Goal: Communication & Community: Share content

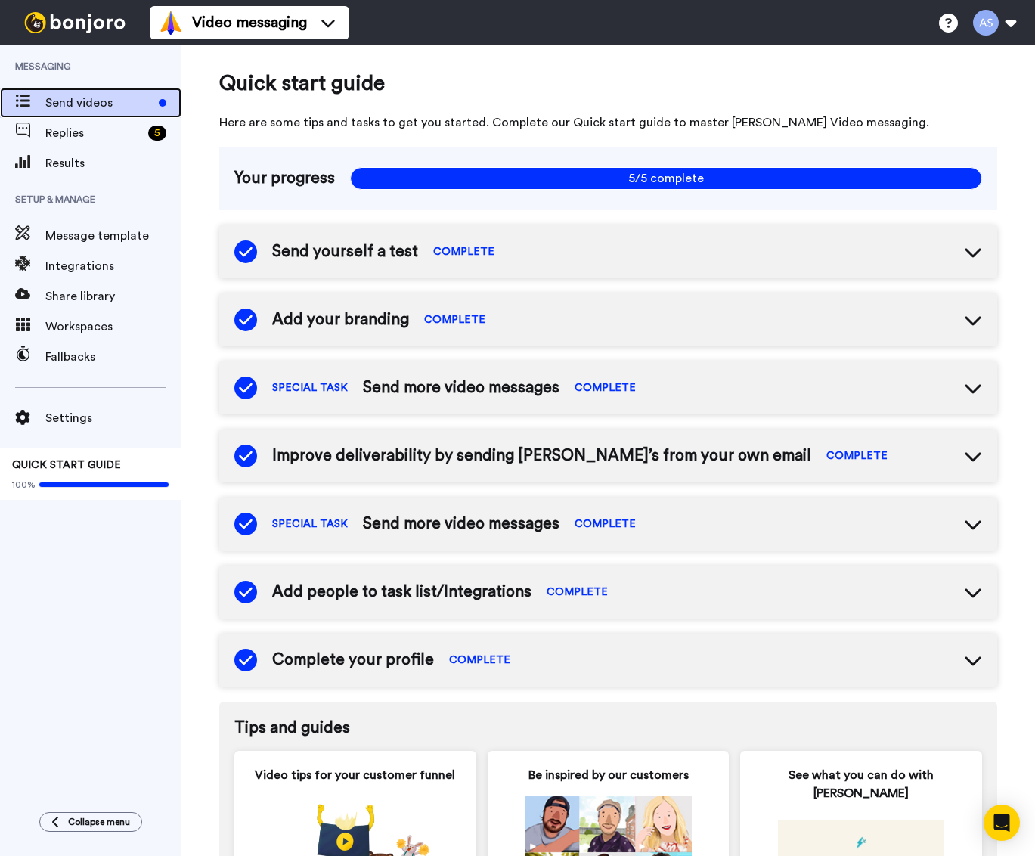
click at [80, 113] on div "Send videos" at bounding box center [90, 103] width 181 height 30
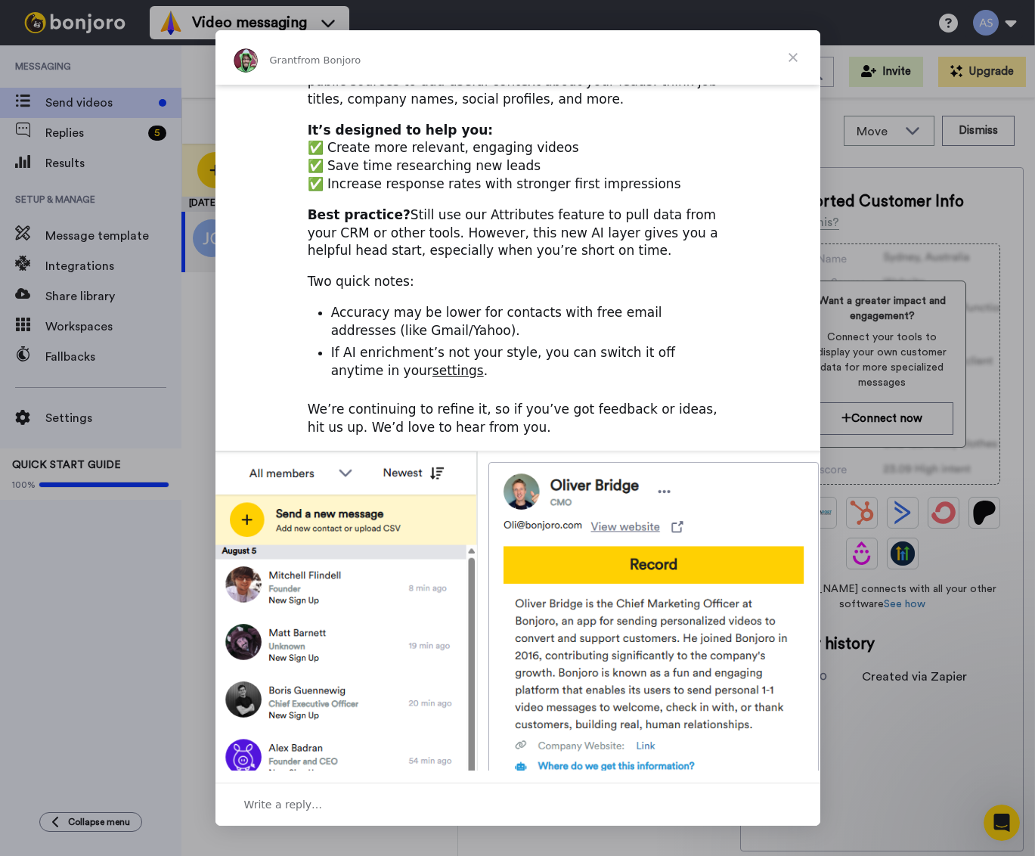
scroll to position [321, 0]
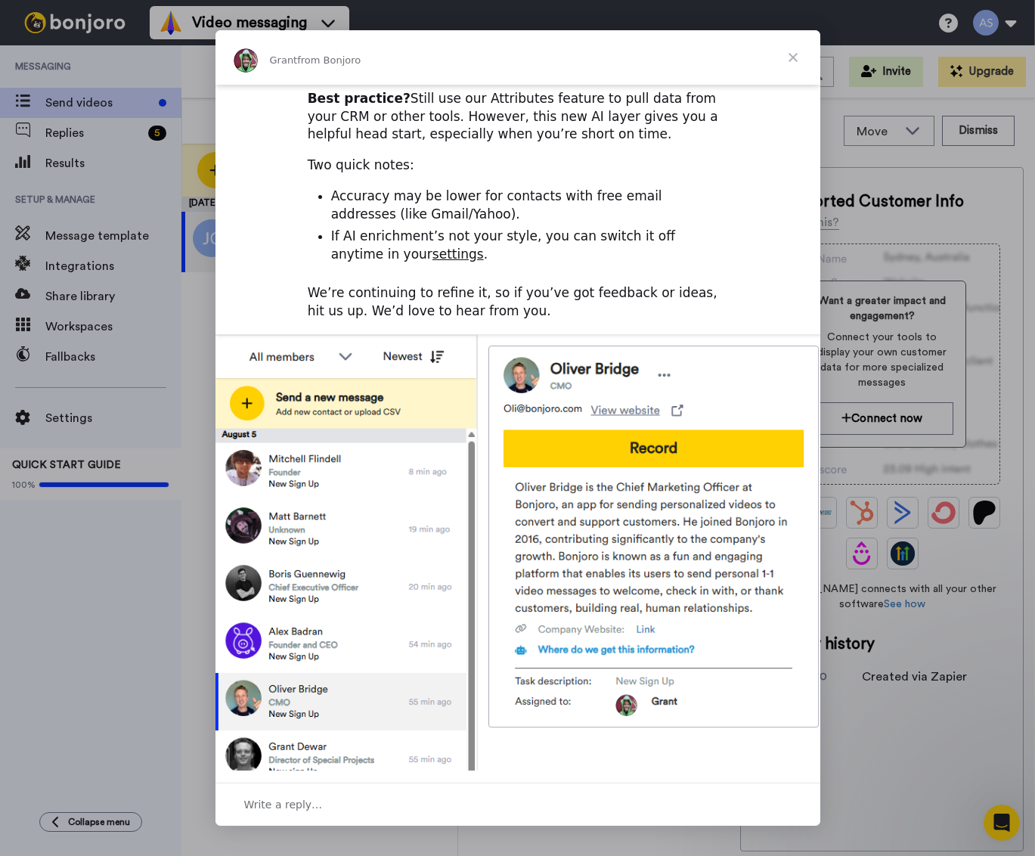
click at [792, 56] on span "Close" at bounding box center [793, 57] width 54 height 54
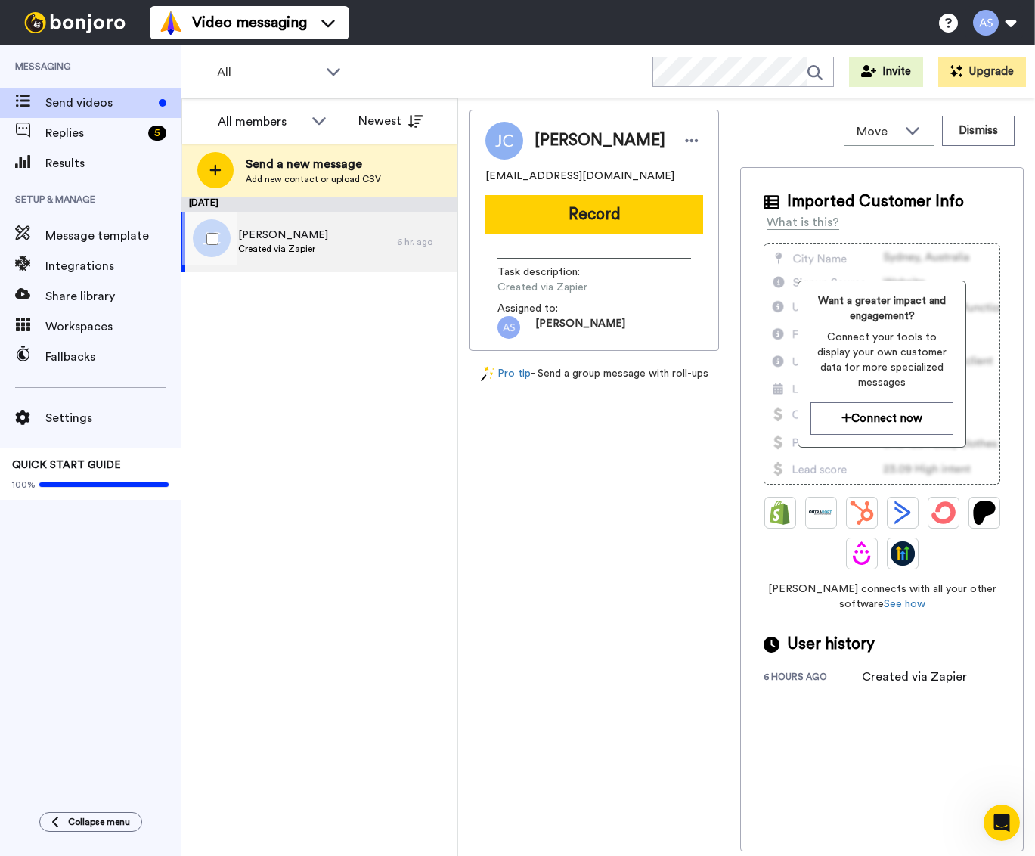
click at [281, 237] on span "[PERSON_NAME]" at bounding box center [283, 235] width 90 height 15
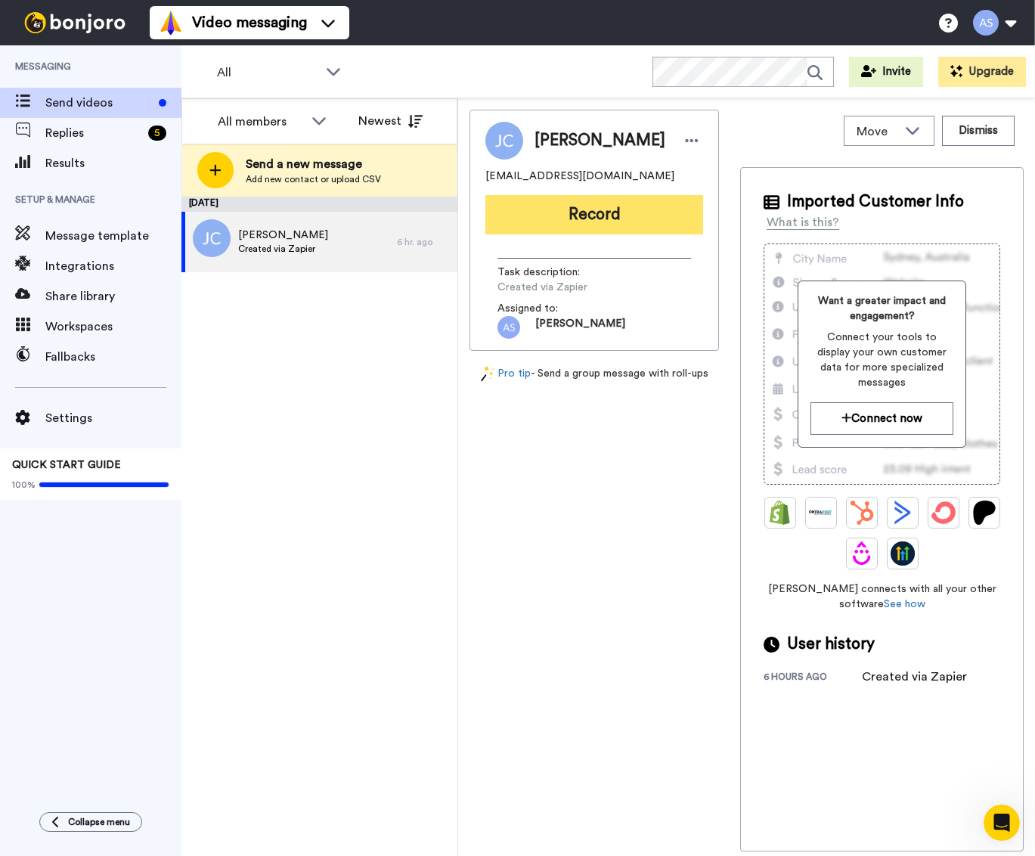
click at [557, 216] on button "Record" at bounding box center [594, 214] width 218 height 39
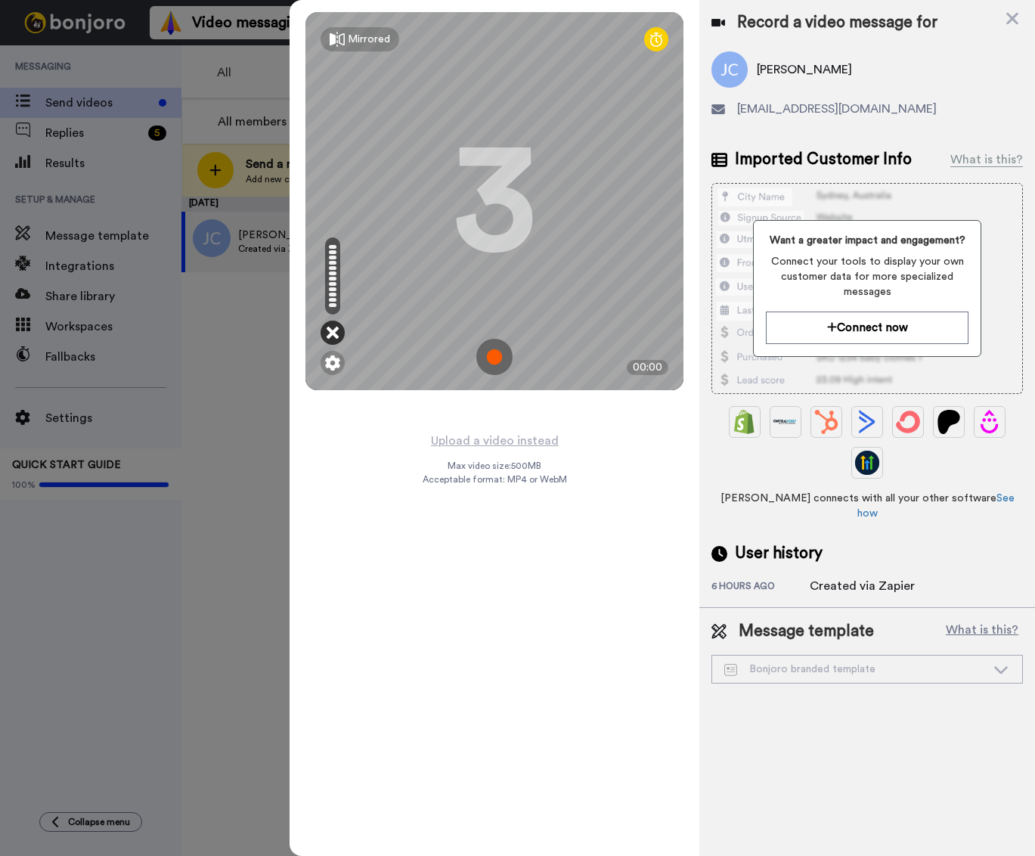
click at [330, 335] on icon at bounding box center [333, 332] width 12 height 15
click at [333, 333] on icon at bounding box center [333, 332] width 12 height 15
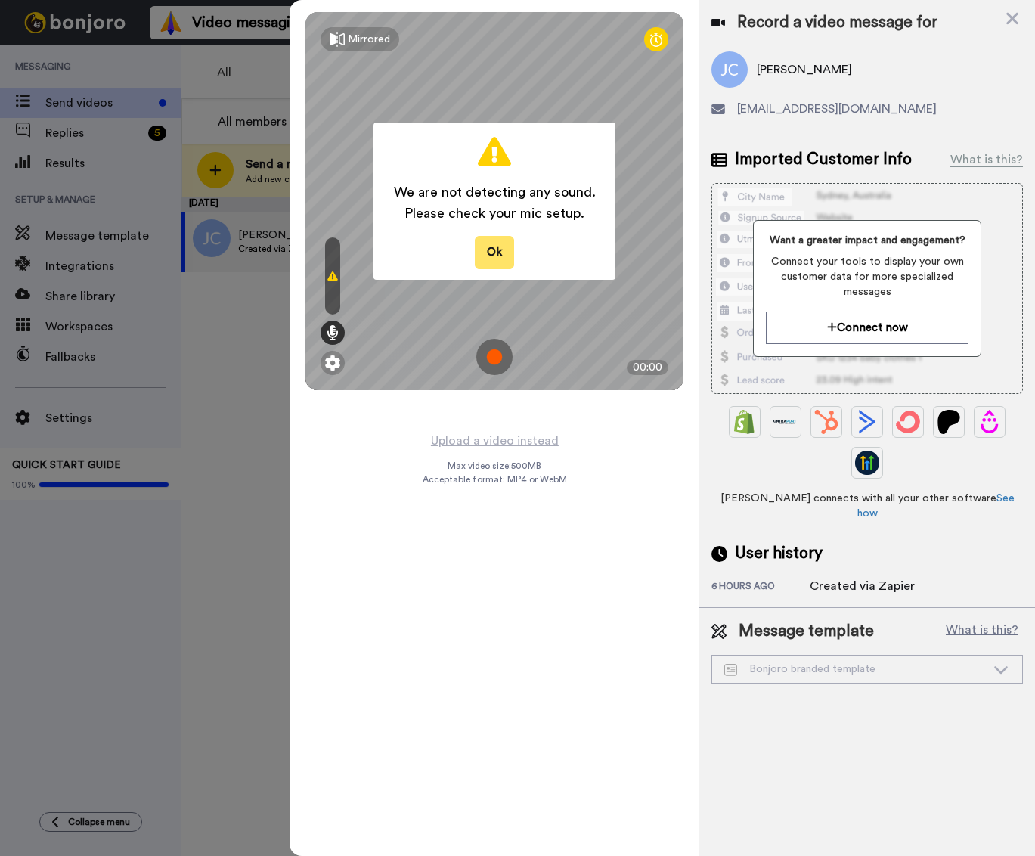
click at [486, 251] on button "Ok" at bounding box center [494, 252] width 39 height 33
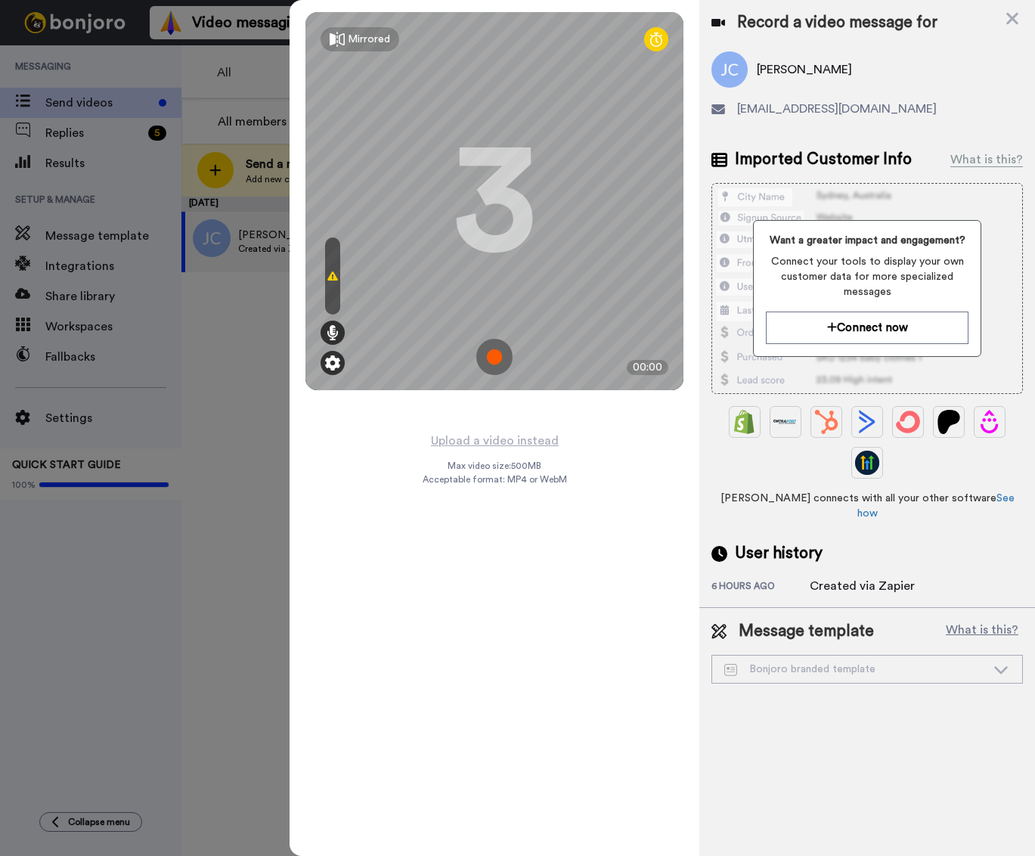
click at [336, 356] on img at bounding box center [332, 362] width 15 height 15
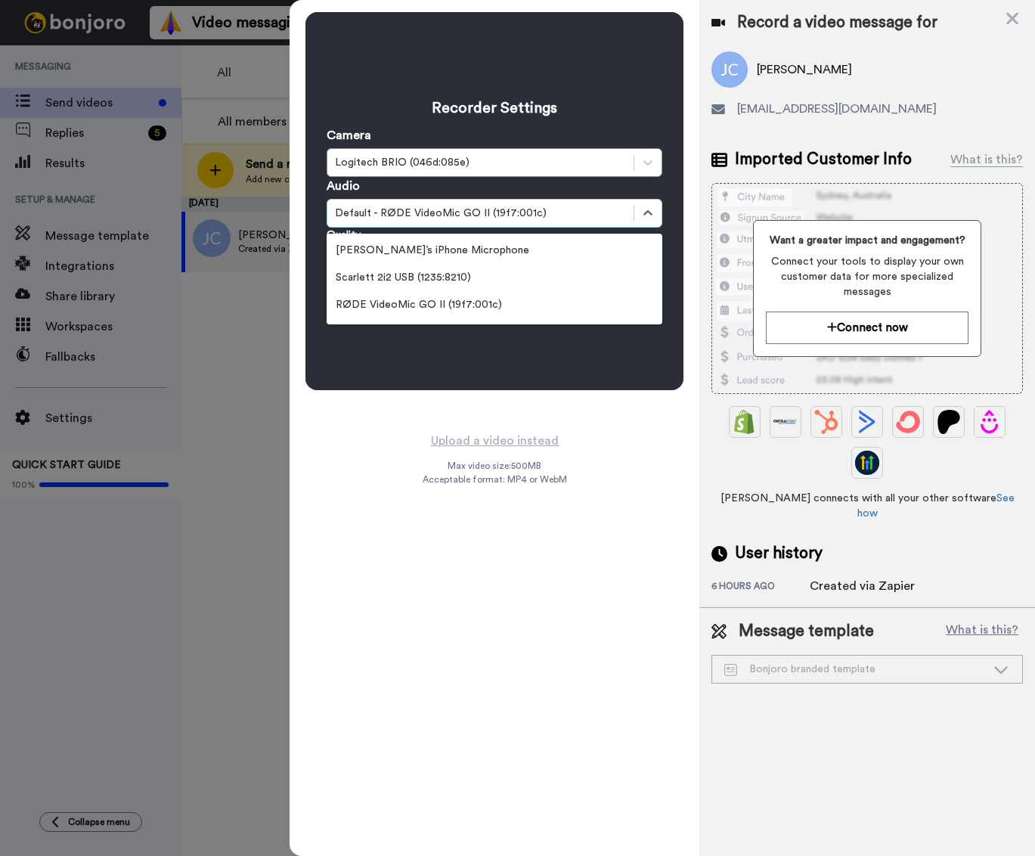
click at [470, 221] on div "Default - RØDE VideoMic GO II (19f7:001c)" at bounding box center [480, 213] width 306 height 18
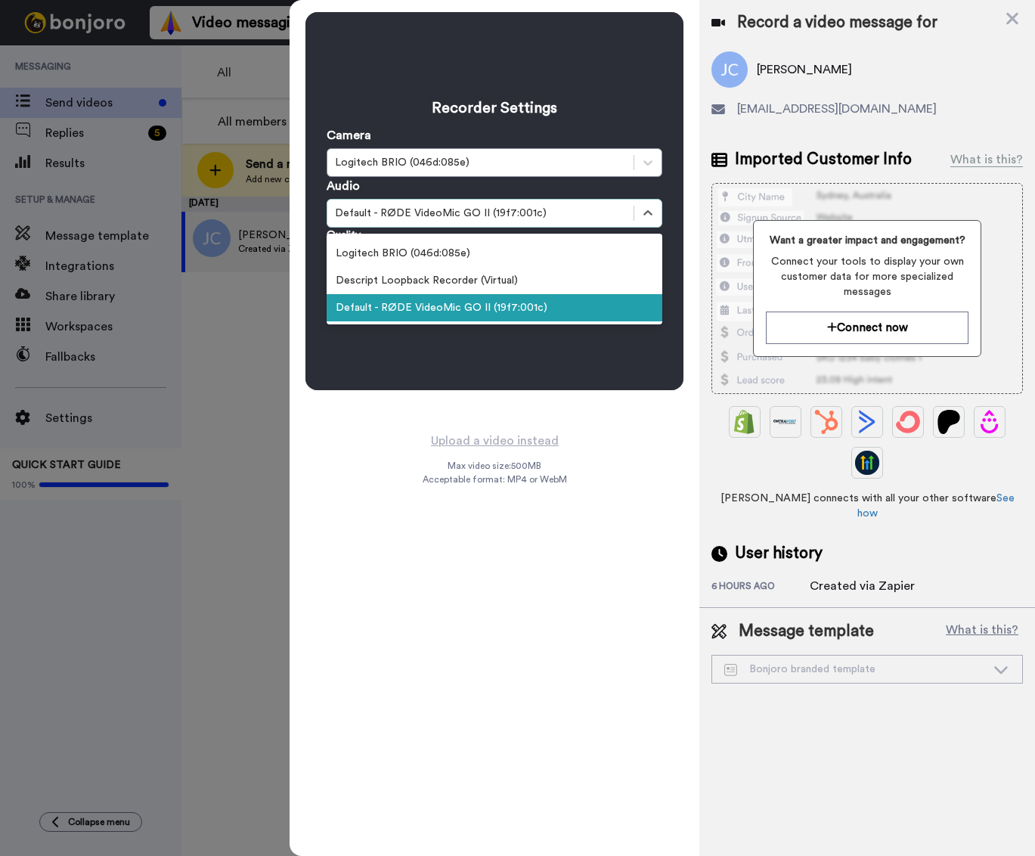
click at [467, 306] on div "Default - RØDE VideoMic GO II (19f7:001c)" at bounding box center [495, 307] width 336 height 27
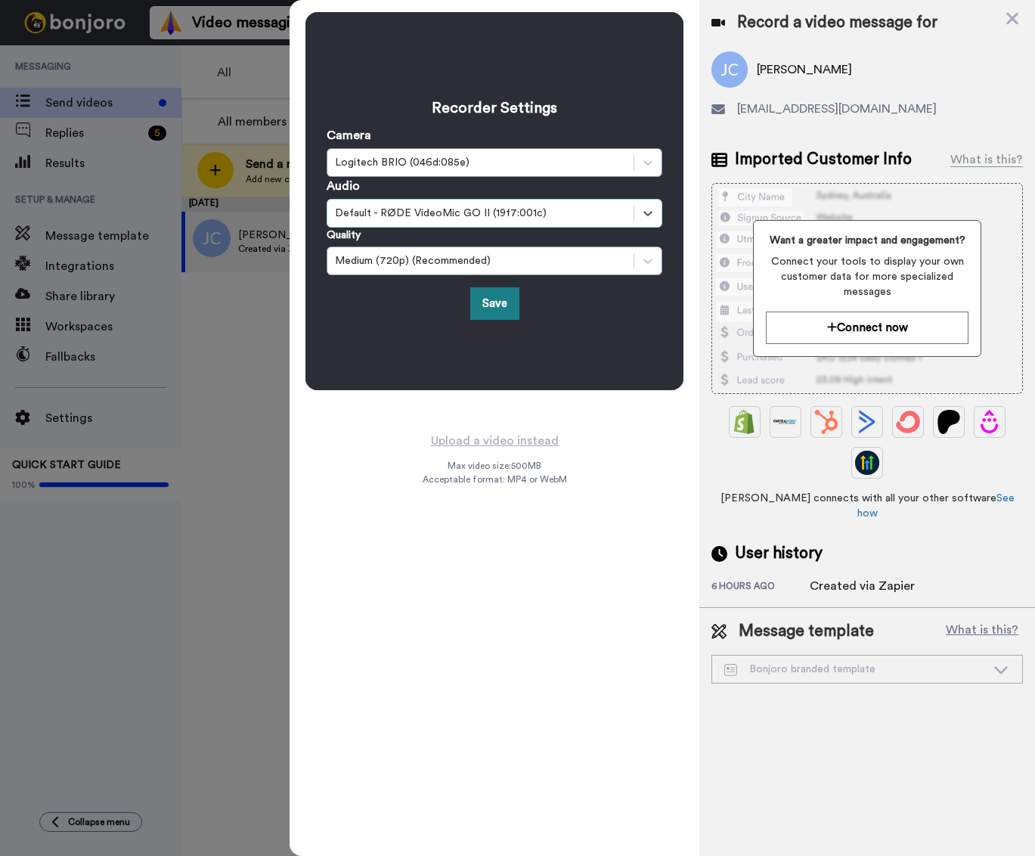
click at [489, 303] on button "Save" at bounding box center [494, 303] width 49 height 33
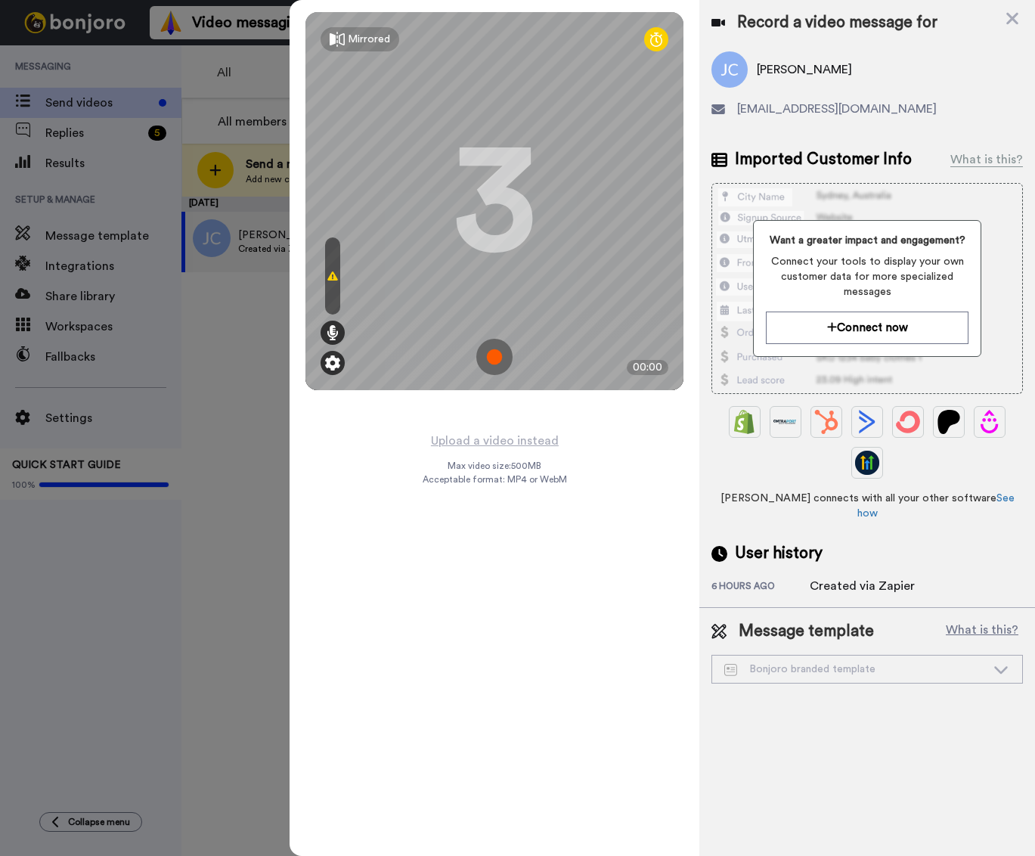
click at [342, 358] on div at bounding box center [333, 363] width 24 height 24
click at [334, 358] on img at bounding box center [332, 362] width 15 height 15
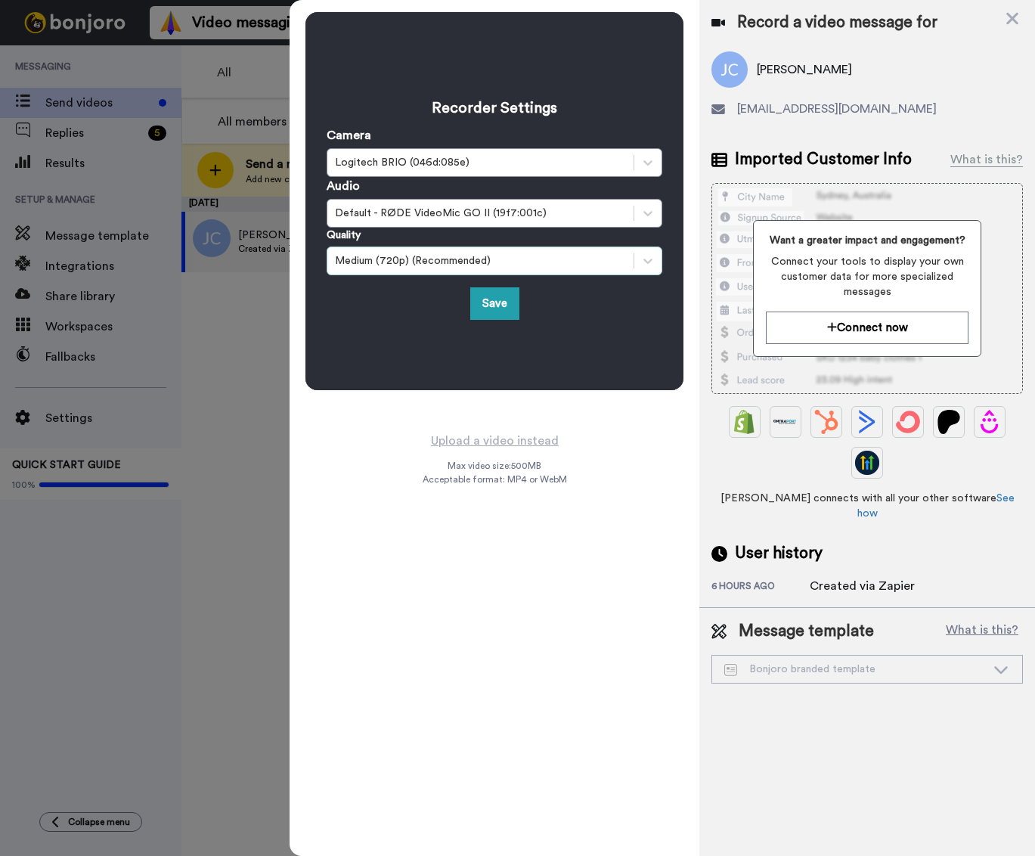
click at [415, 268] on div "Medium (720p) (Recommended)" at bounding box center [480, 260] width 291 height 15
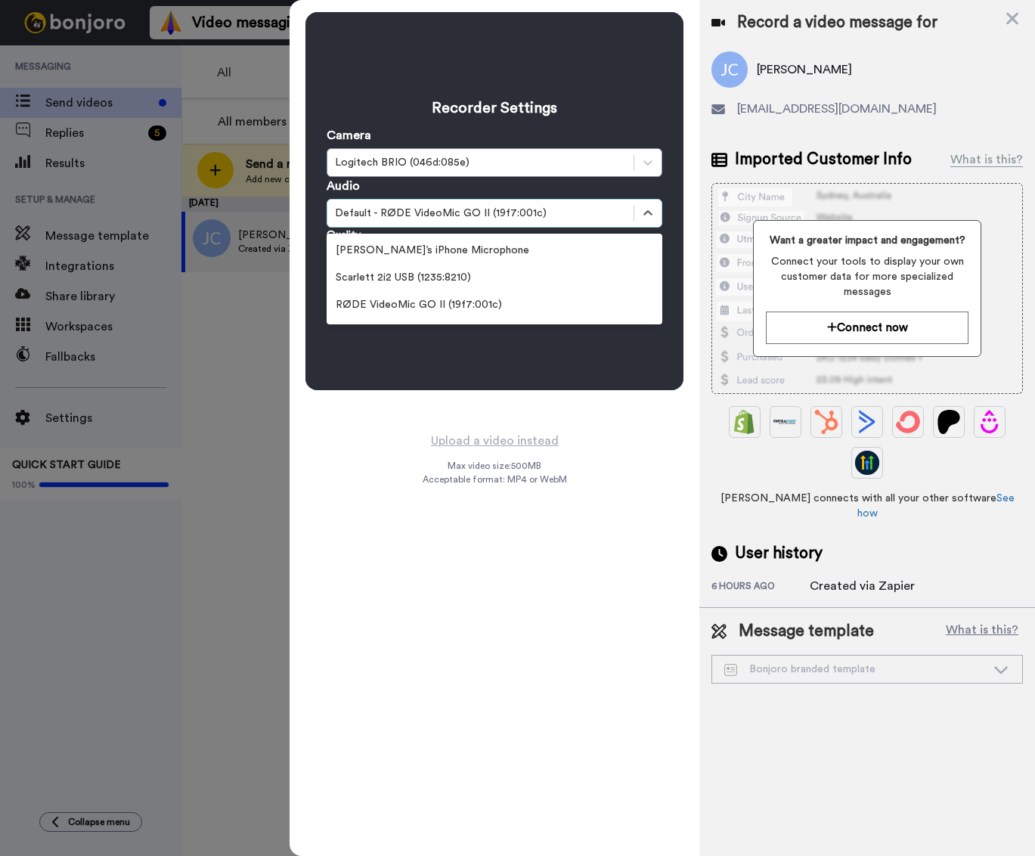
click at [420, 211] on div "Default - RØDE VideoMic GO II (19f7:001c)" at bounding box center [480, 213] width 291 height 15
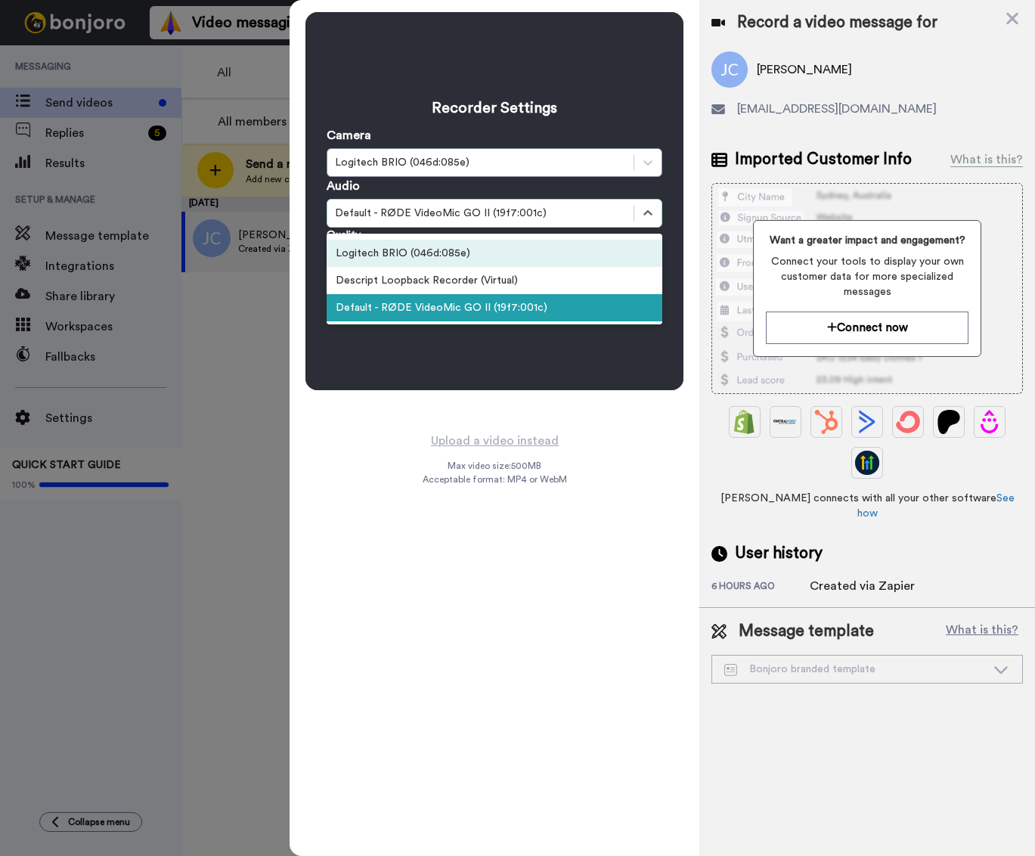
click at [411, 253] on div "Logitech BRIO (046d:085e)" at bounding box center [495, 253] width 336 height 27
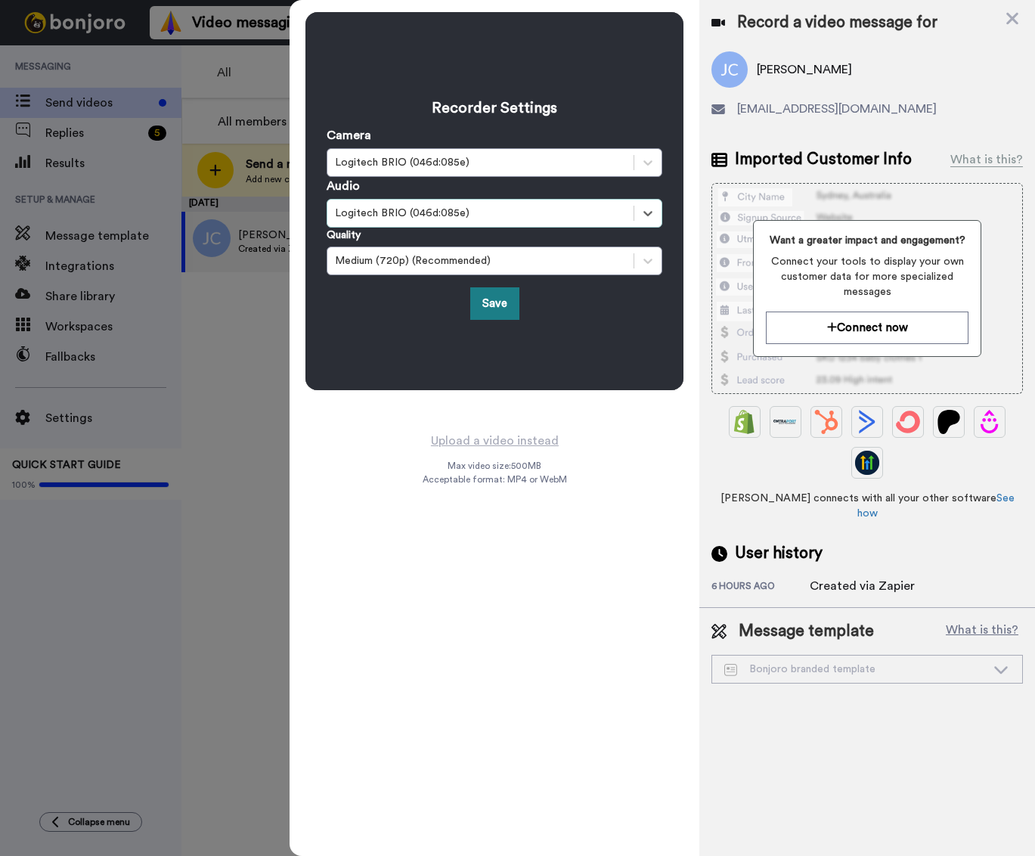
click at [486, 301] on button "Save" at bounding box center [494, 303] width 49 height 33
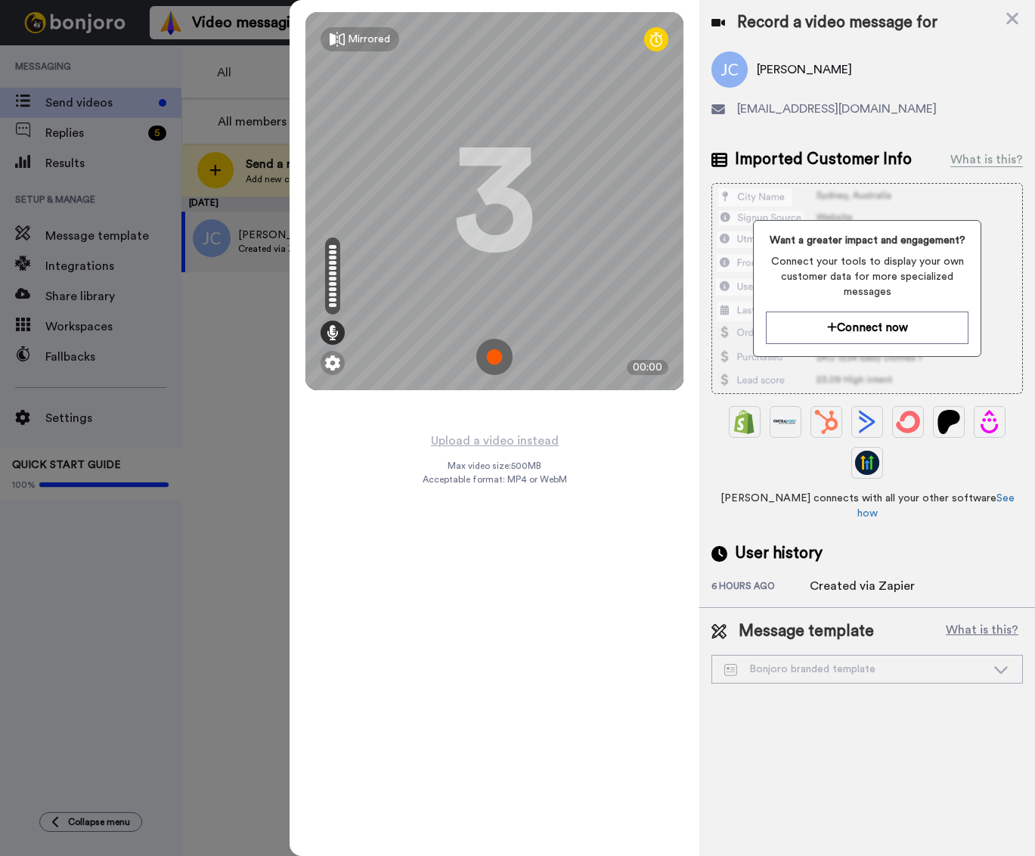
click at [495, 360] on img at bounding box center [494, 357] width 36 height 36
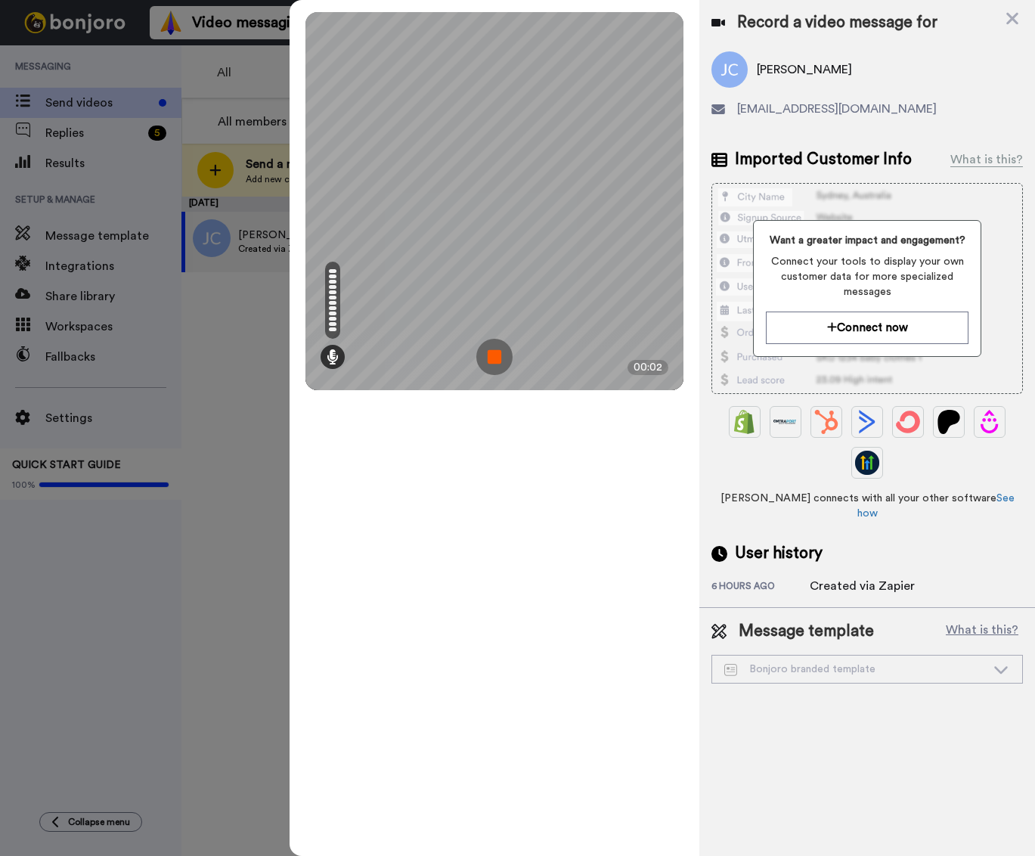
click at [492, 359] on img at bounding box center [494, 357] width 36 height 36
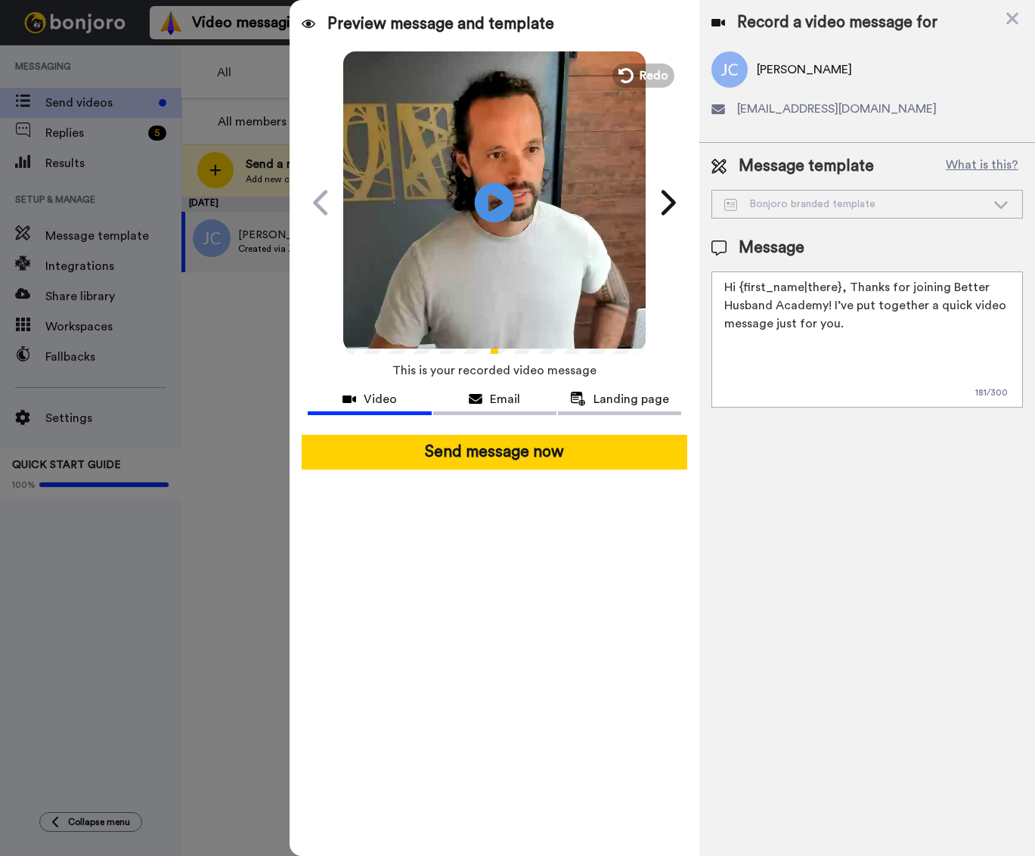
click at [501, 197] on icon at bounding box center [495, 202] width 40 height 40
click at [644, 73] on span "Redo" at bounding box center [656, 75] width 32 height 20
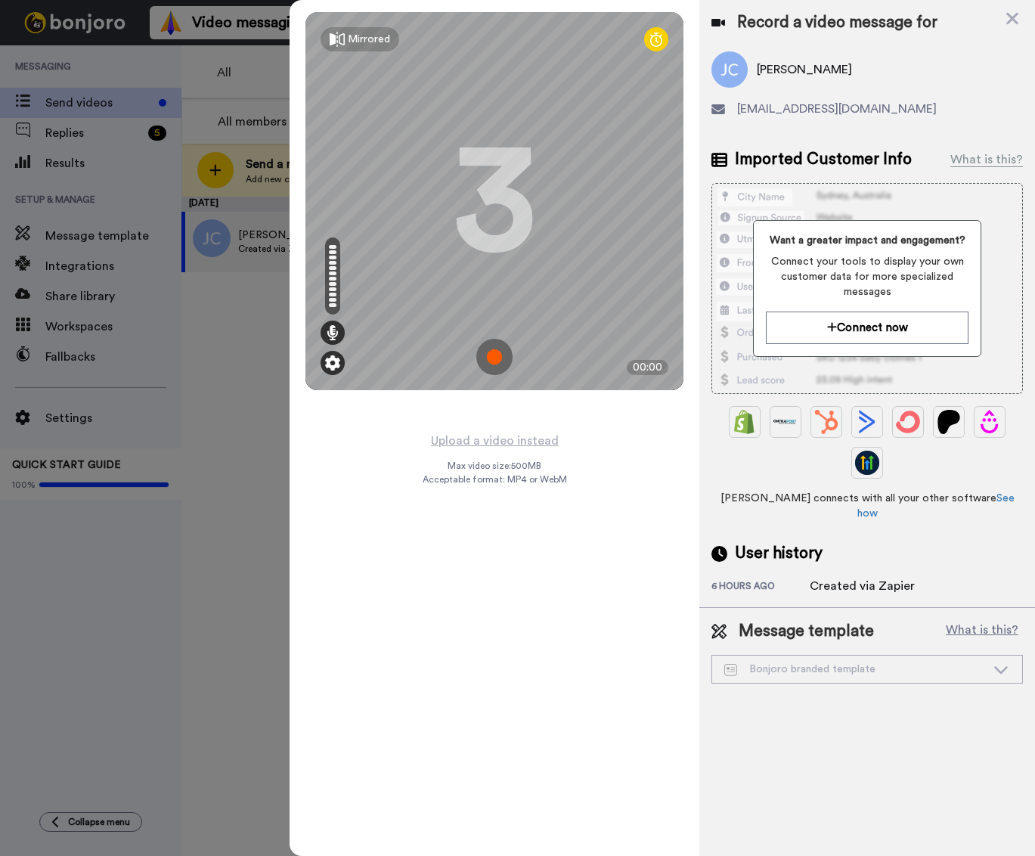
click at [335, 368] on img at bounding box center [332, 362] width 15 height 15
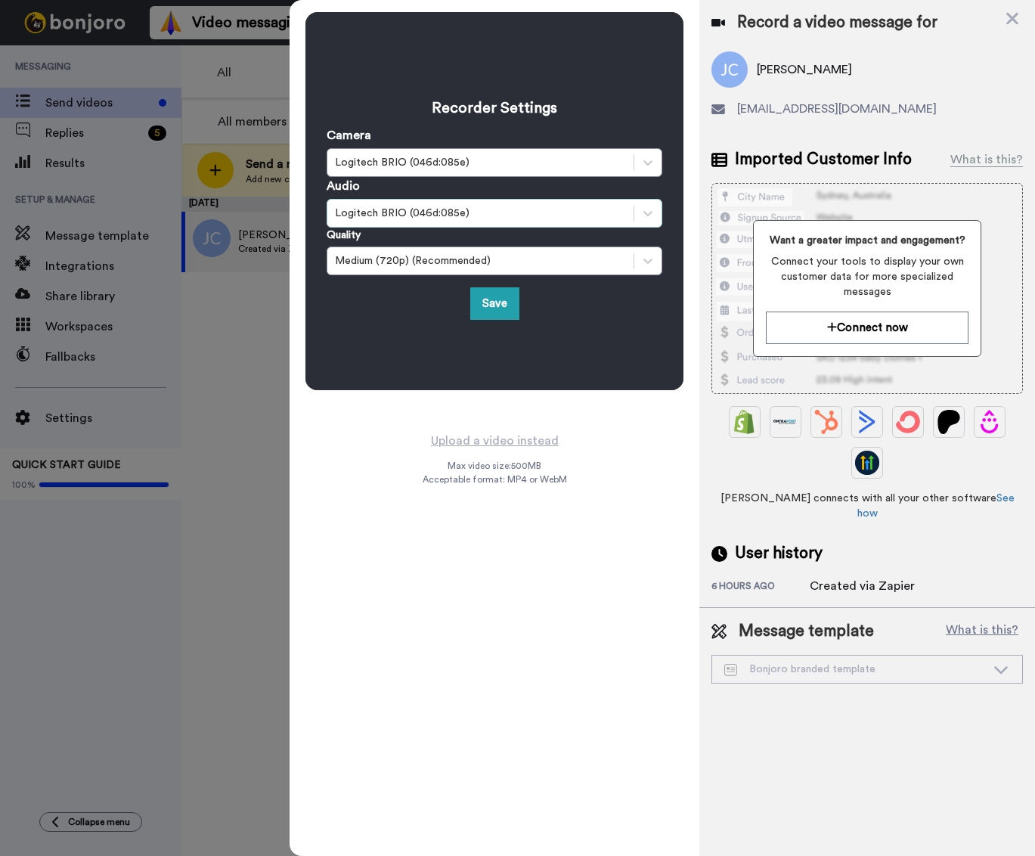
click at [429, 222] on div "Logitech BRIO (046d:085e)" at bounding box center [480, 213] width 306 height 18
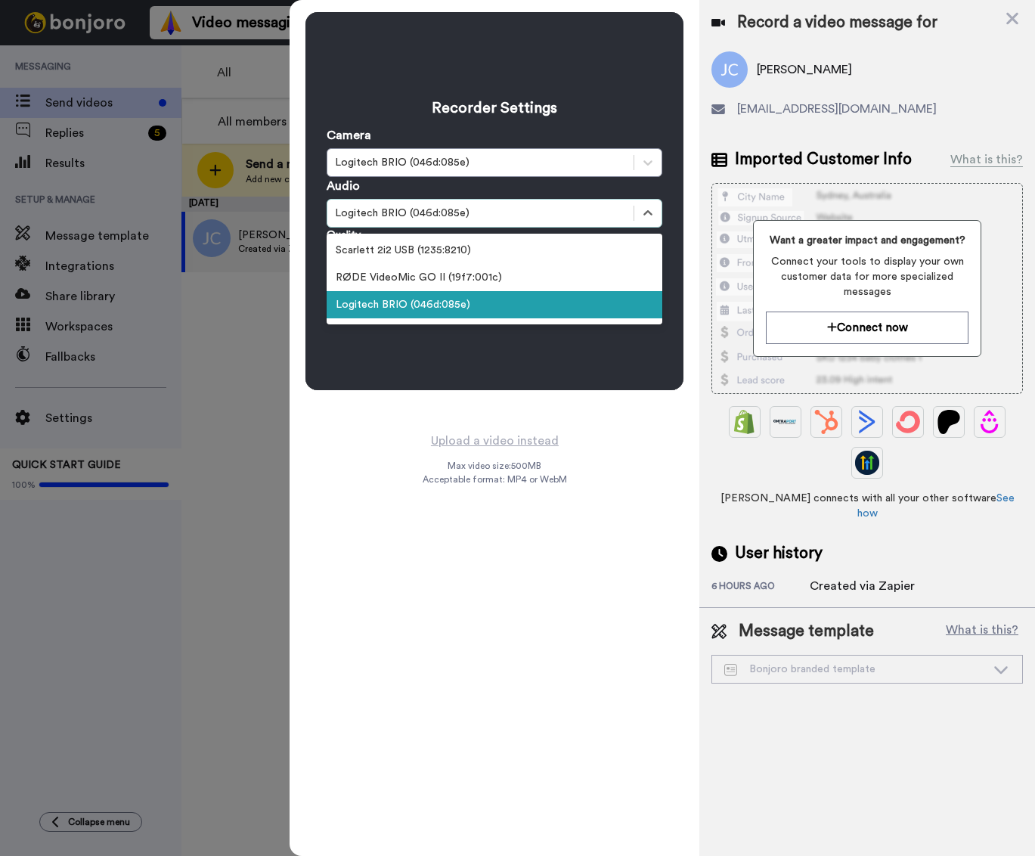
scroll to position [3, 0]
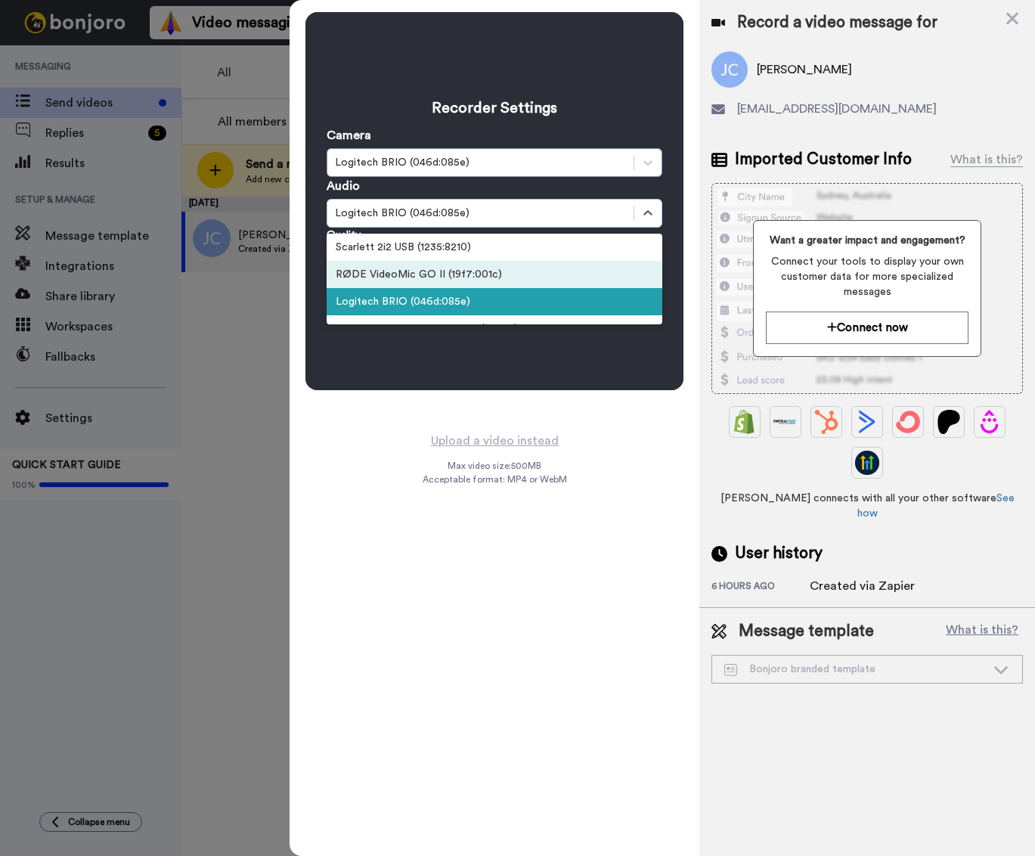
click at [417, 270] on div "RØDE VideoMic GO II (19f7:001c)" at bounding box center [495, 274] width 336 height 27
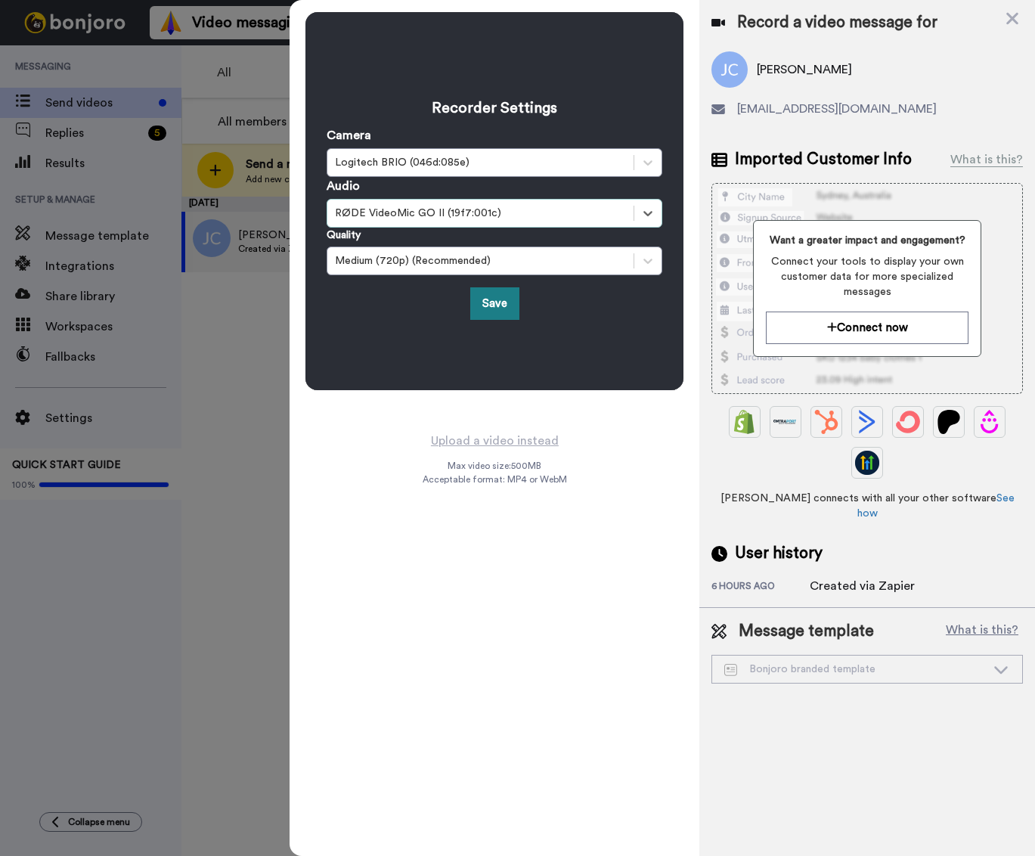
click at [476, 296] on button "Save" at bounding box center [494, 303] width 49 height 33
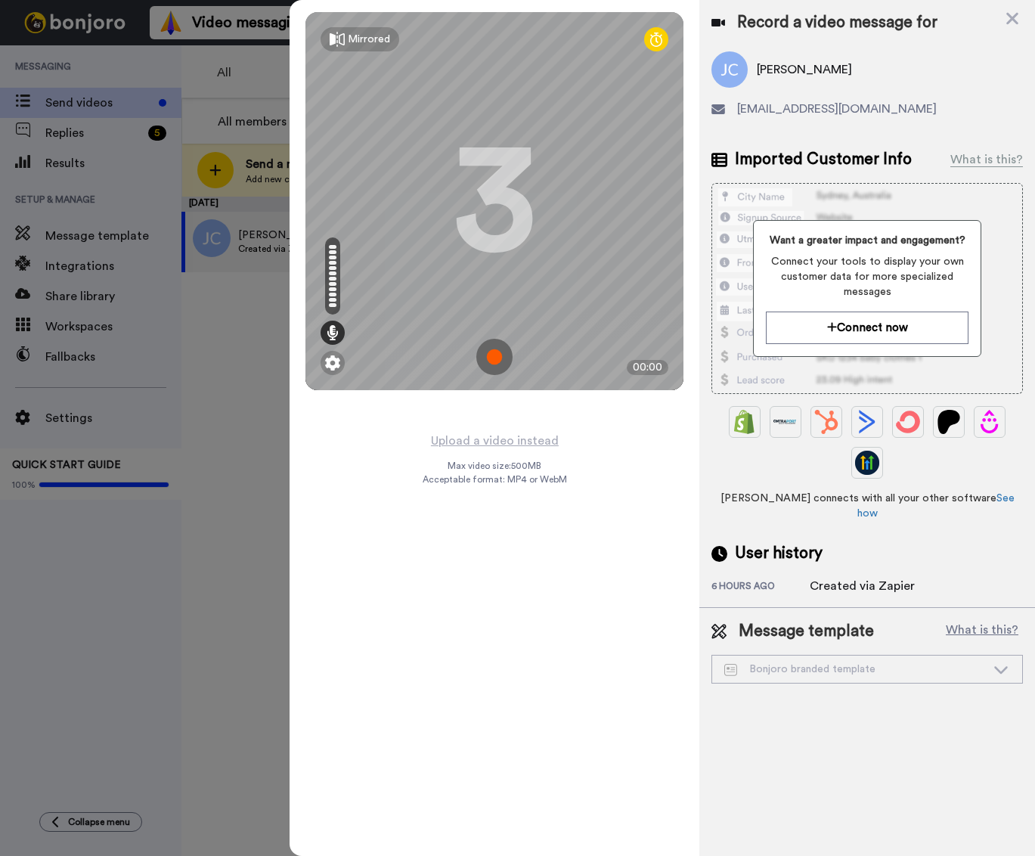
click at [493, 356] on img at bounding box center [494, 357] width 36 height 36
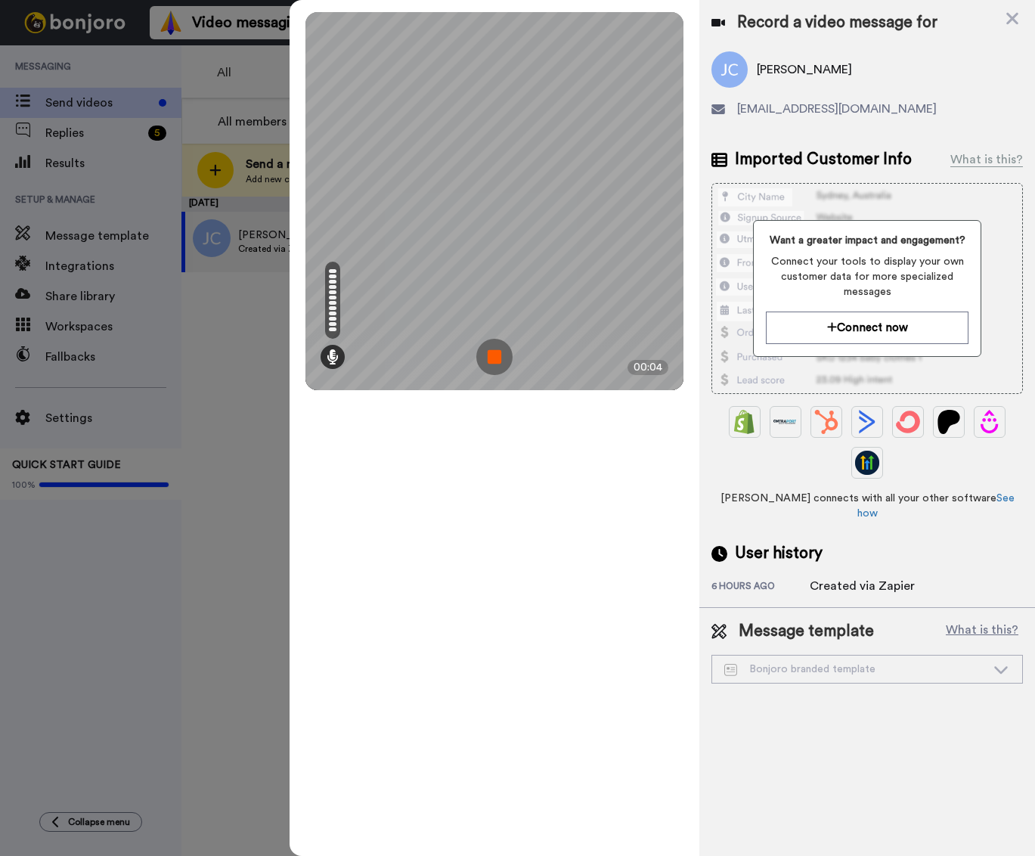
click at [490, 359] on img at bounding box center [494, 357] width 36 height 36
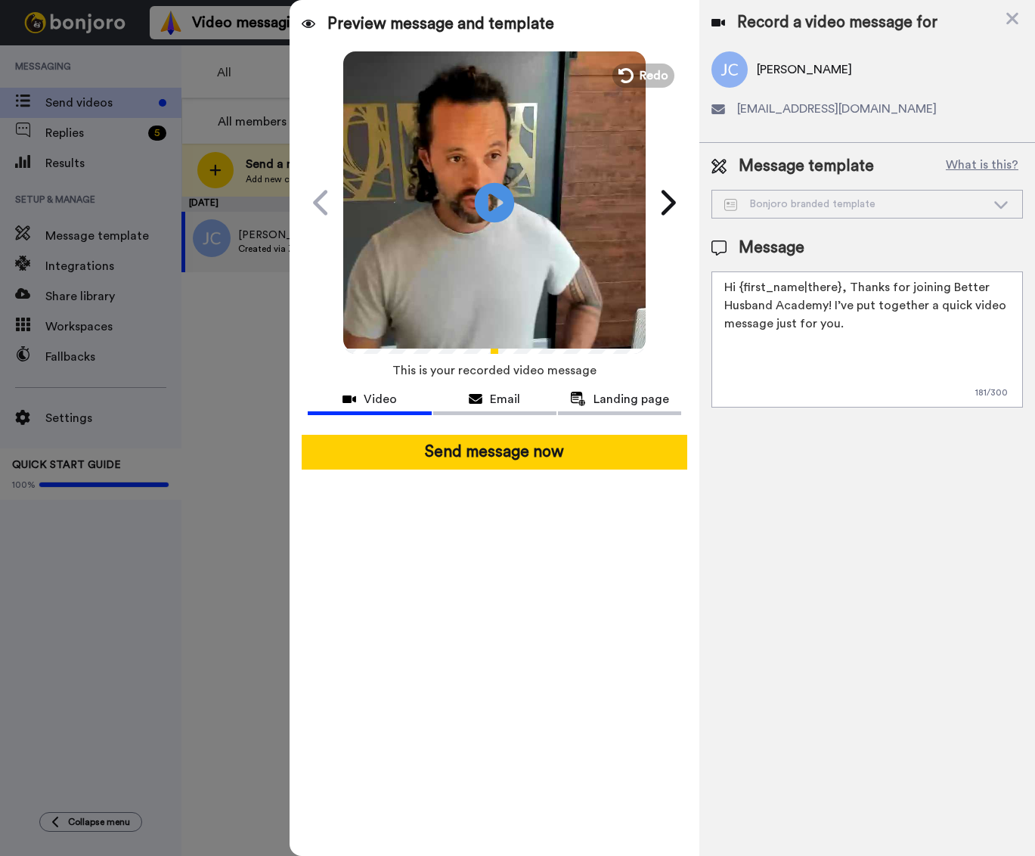
click at [512, 198] on icon at bounding box center [495, 202] width 40 height 40
click at [485, 205] on icon at bounding box center [495, 202] width 40 height 40
click at [633, 85] on button "Redo" at bounding box center [643, 75] width 68 height 26
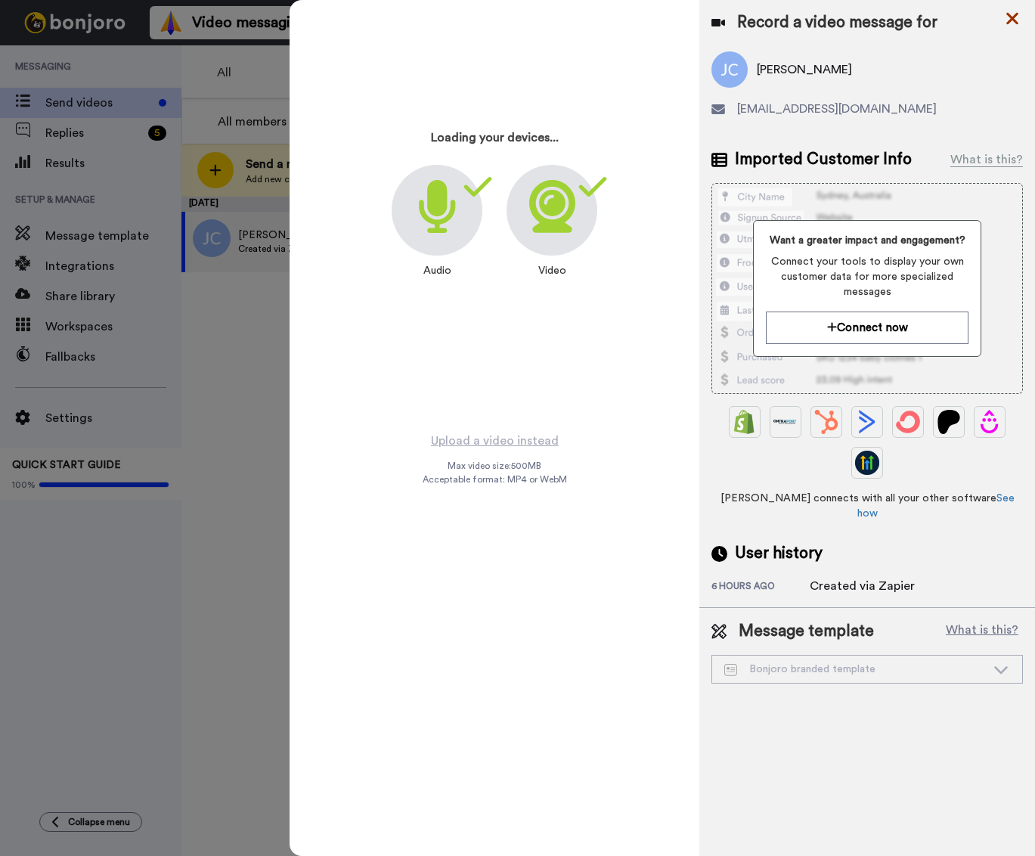
click at [1006, 22] on icon at bounding box center [1012, 18] width 15 height 19
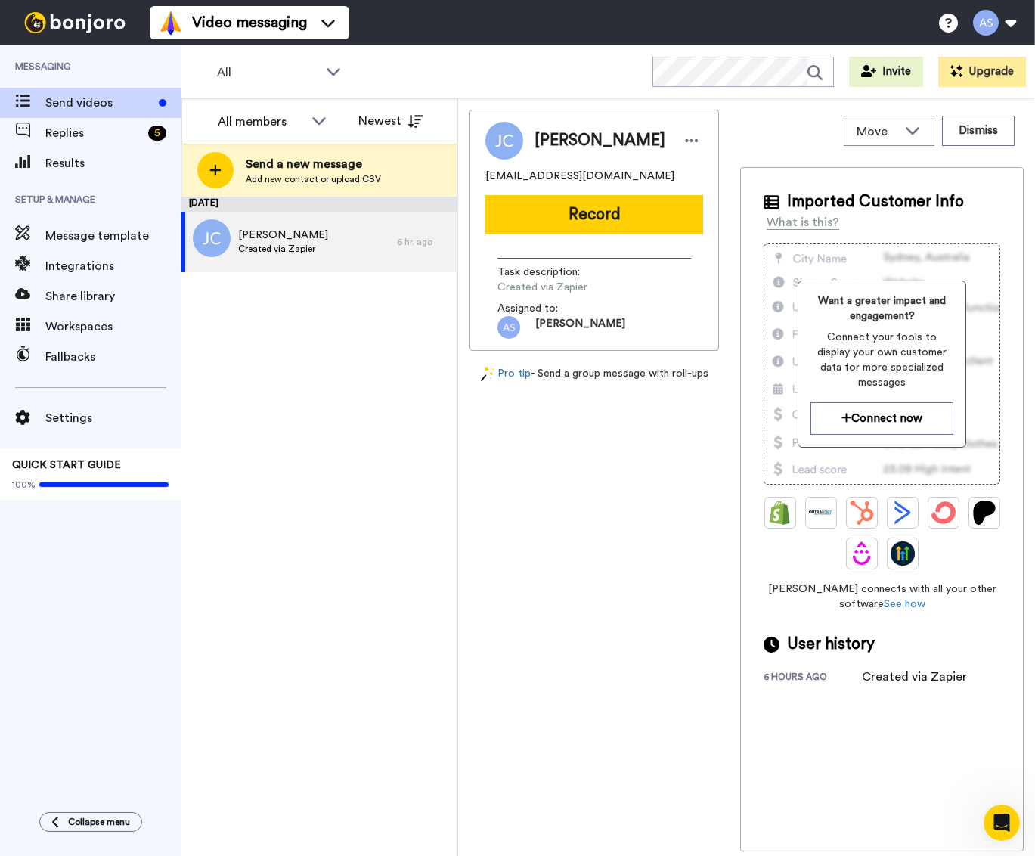
scroll to position [0, 0]
click at [647, 226] on button "Record" at bounding box center [594, 214] width 218 height 39
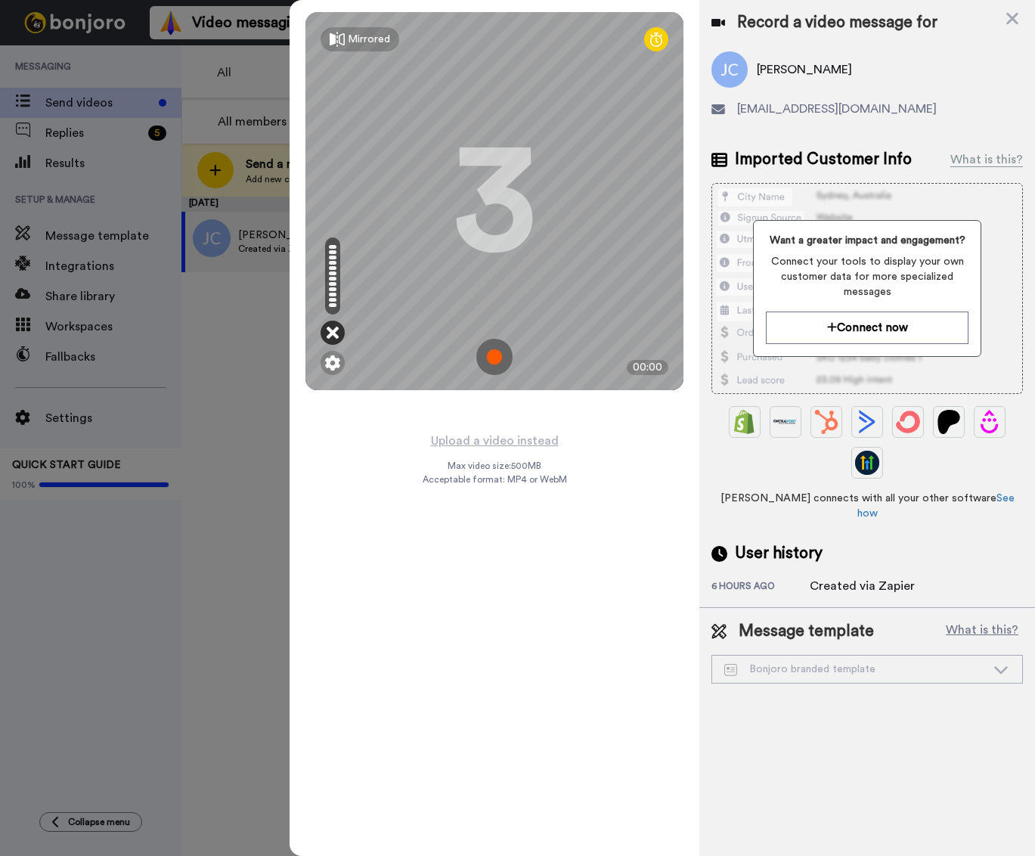
click at [331, 333] on icon at bounding box center [333, 332] width 12 height 15
click at [338, 369] on img at bounding box center [332, 362] width 15 height 15
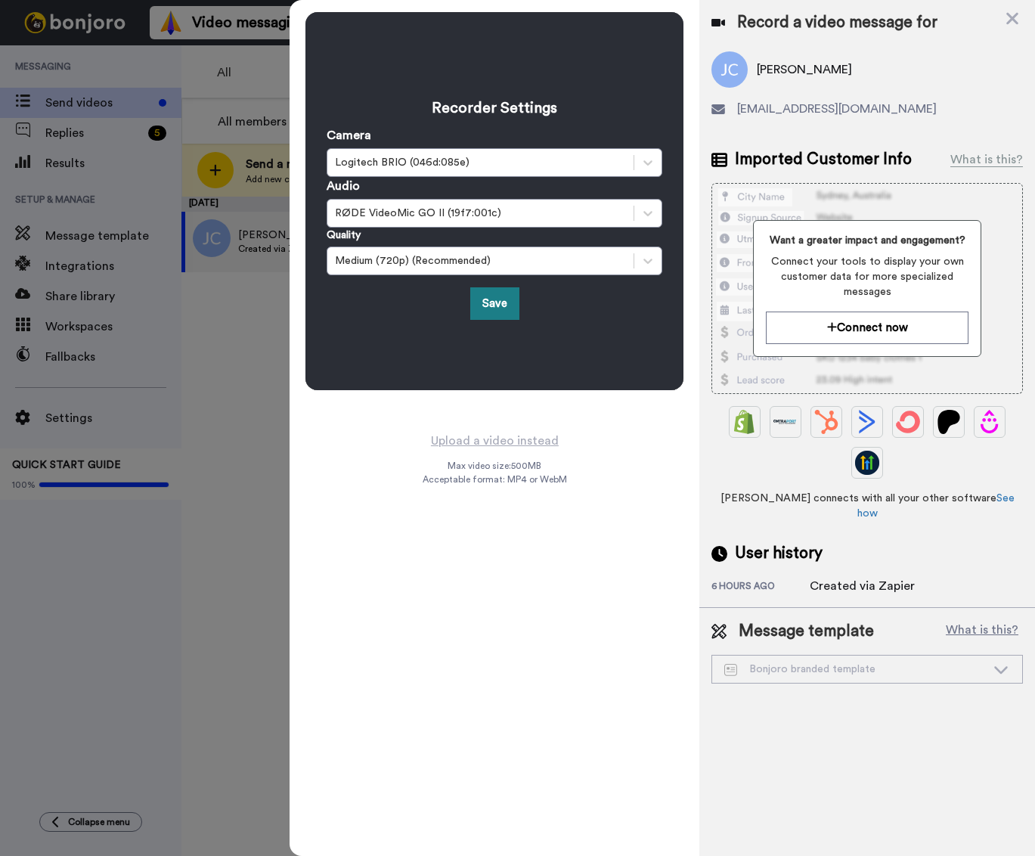
click at [494, 308] on button "Save" at bounding box center [494, 303] width 49 height 33
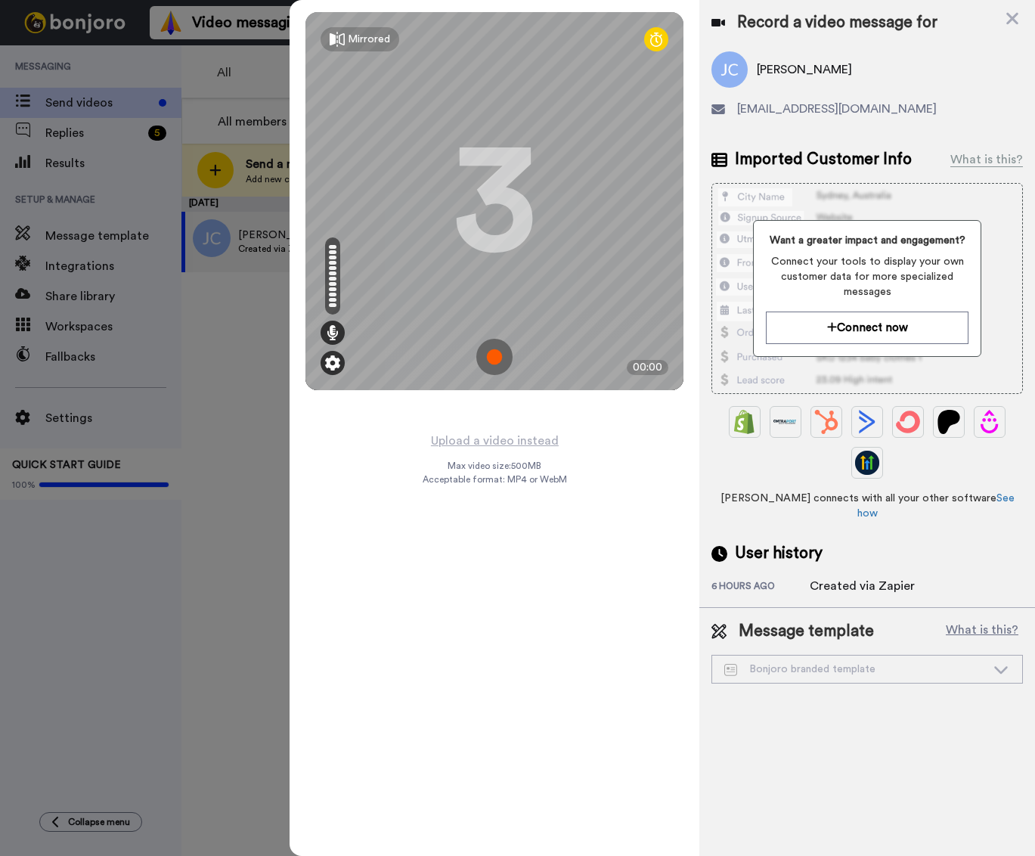
click at [335, 367] on img at bounding box center [332, 362] width 15 height 15
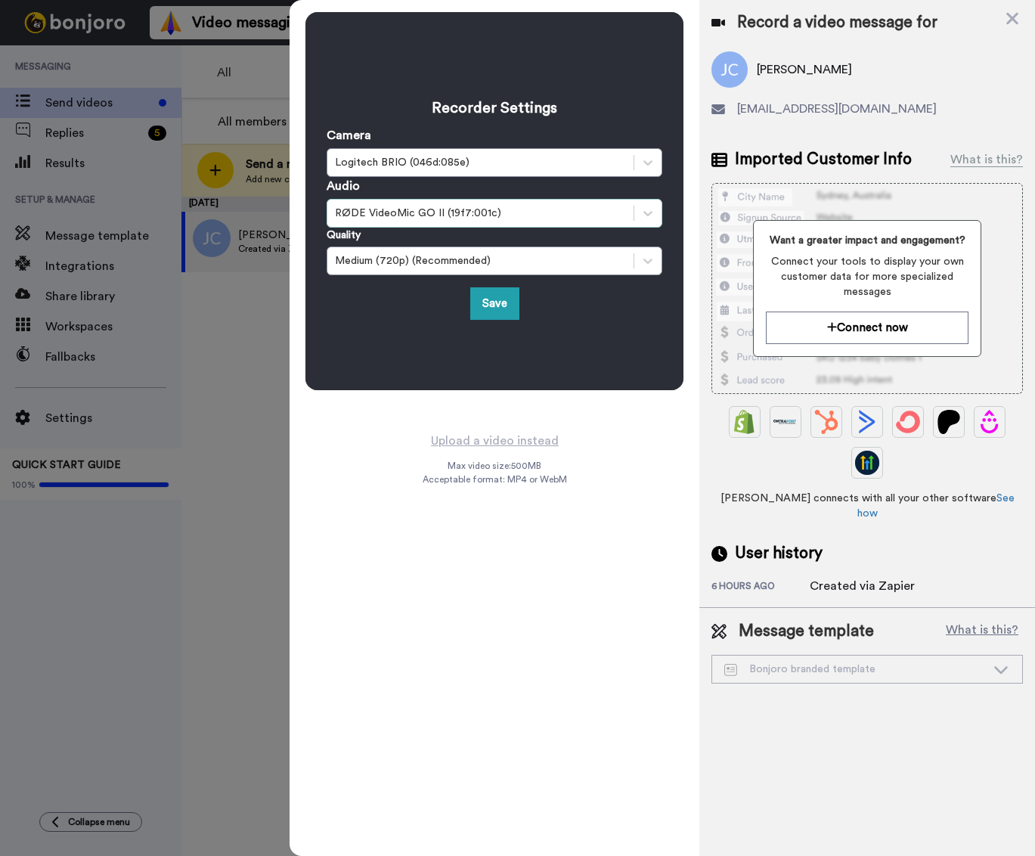
click at [464, 218] on div "RØDE VideoMic GO II (19f7:001c)" at bounding box center [480, 213] width 291 height 15
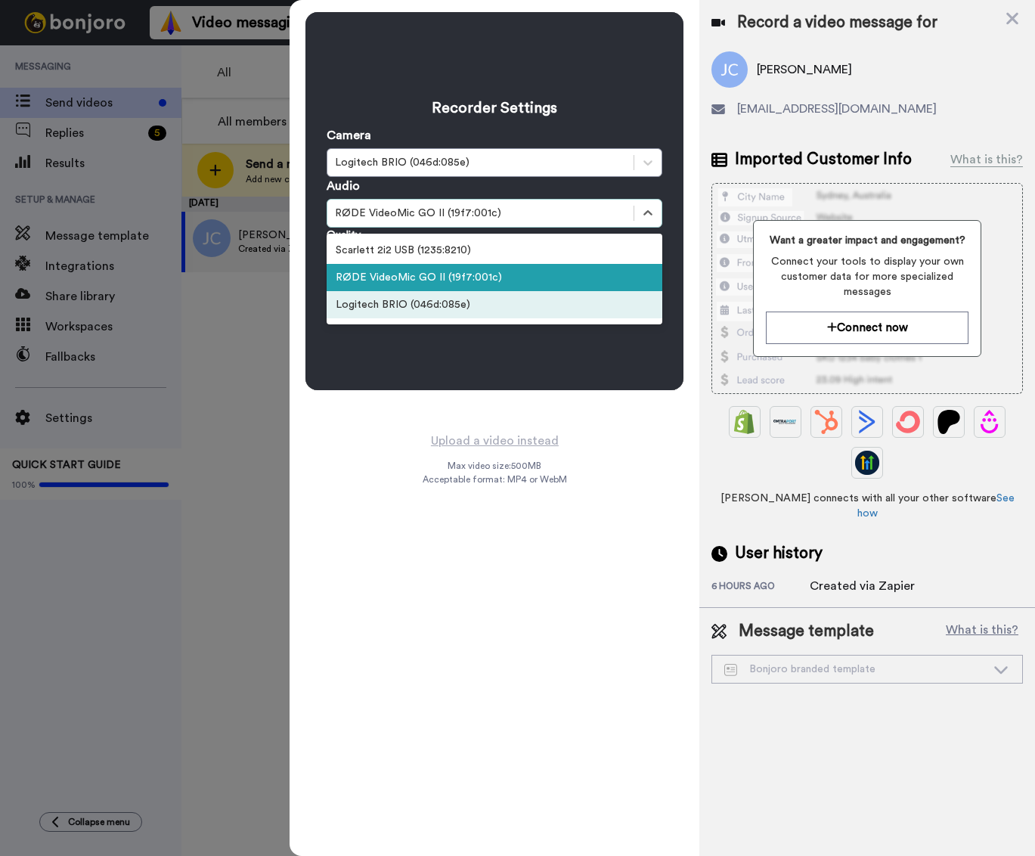
click at [430, 304] on div "Logitech BRIO (046d:085e)" at bounding box center [495, 304] width 336 height 27
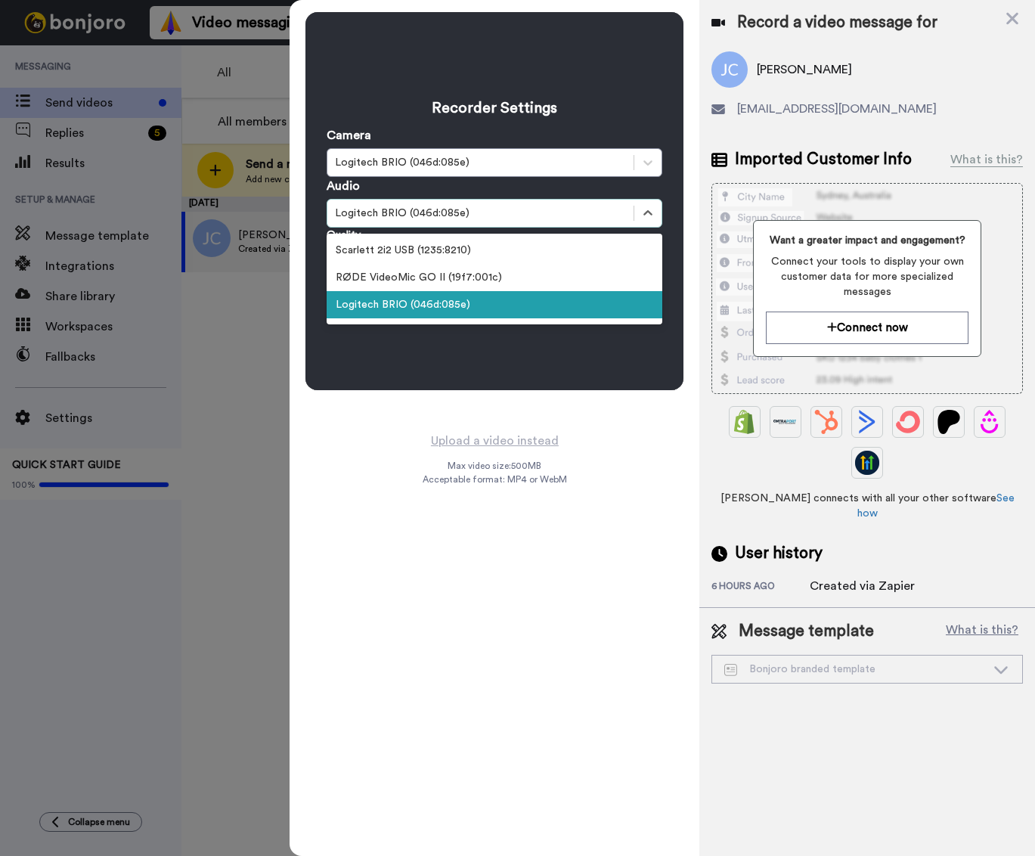
drag, startPoint x: 454, startPoint y: 225, endPoint x: 437, endPoint y: 237, distance: 21.6
click at [454, 225] on div "Logitech BRIO (046d:085e)" at bounding box center [495, 213] width 336 height 29
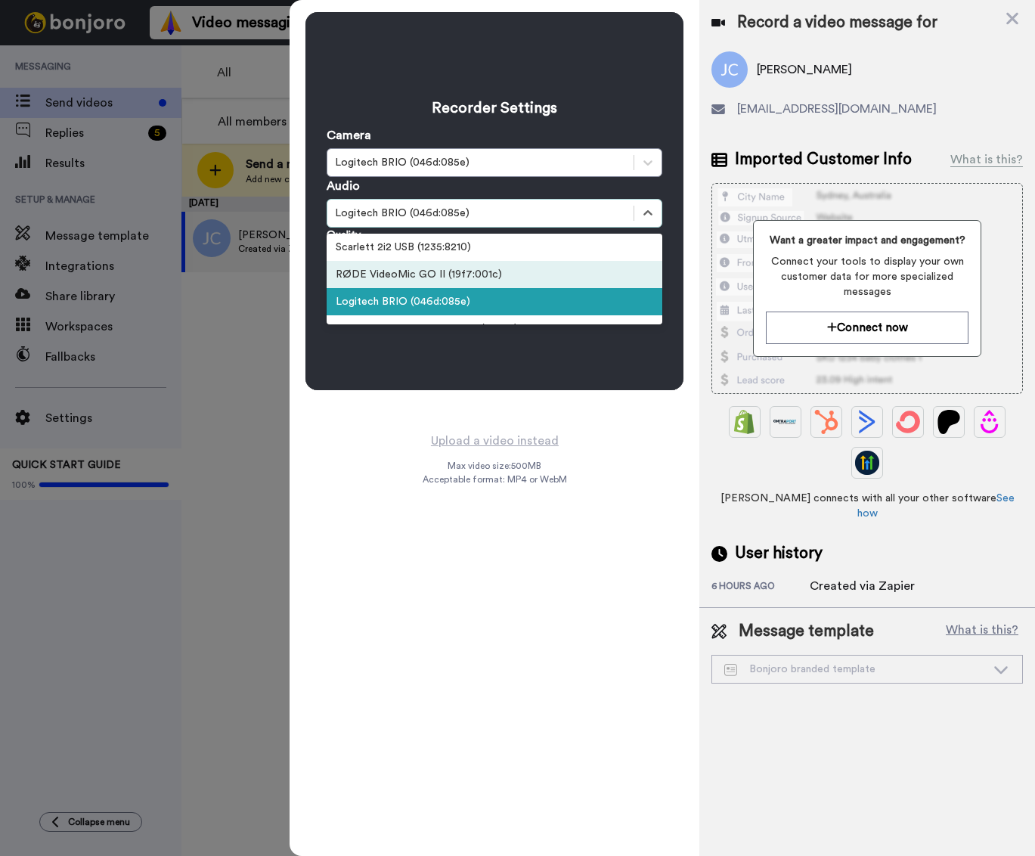
click at [421, 275] on div "RØDE VideoMic GO II (19f7:001c)" at bounding box center [495, 274] width 336 height 27
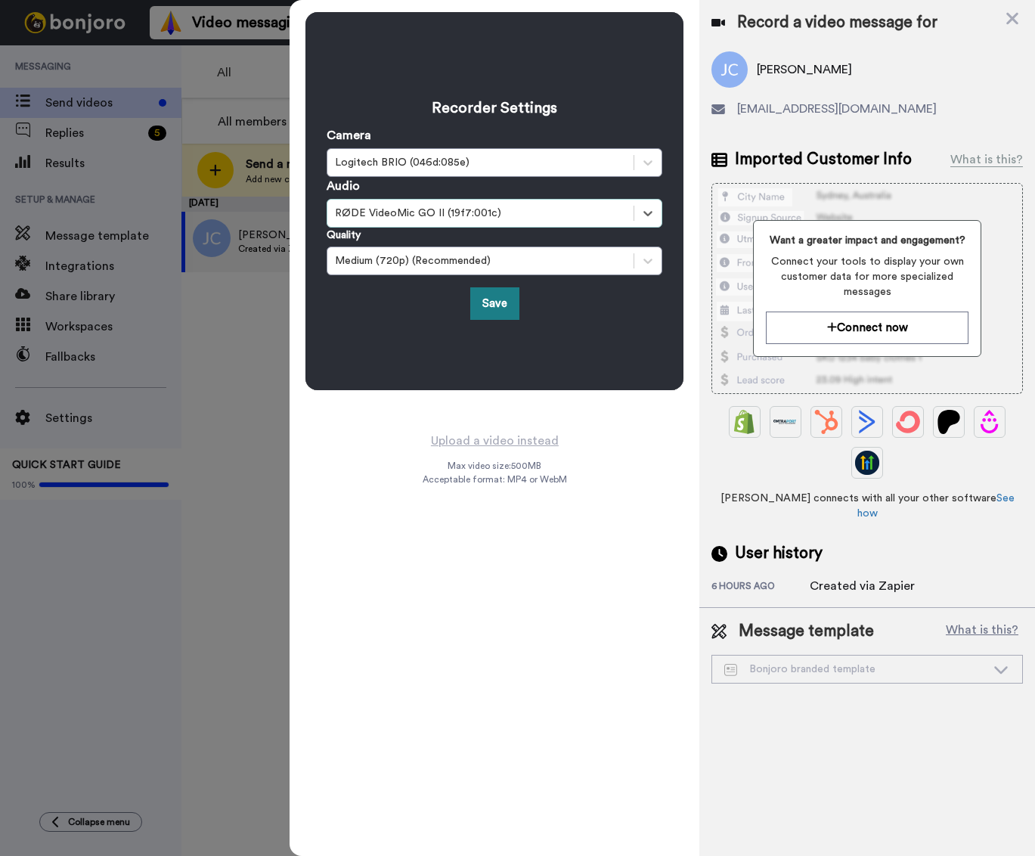
click at [485, 302] on button "Save" at bounding box center [494, 303] width 49 height 33
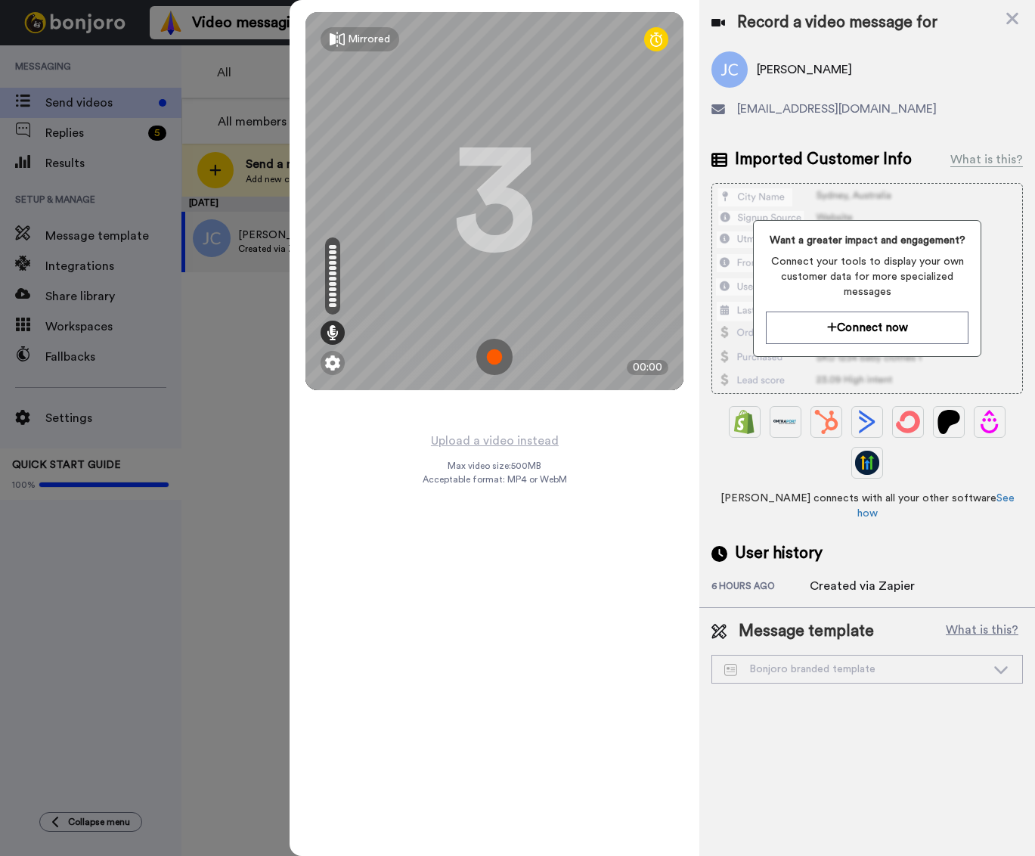
click at [493, 354] on img at bounding box center [494, 357] width 36 height 36
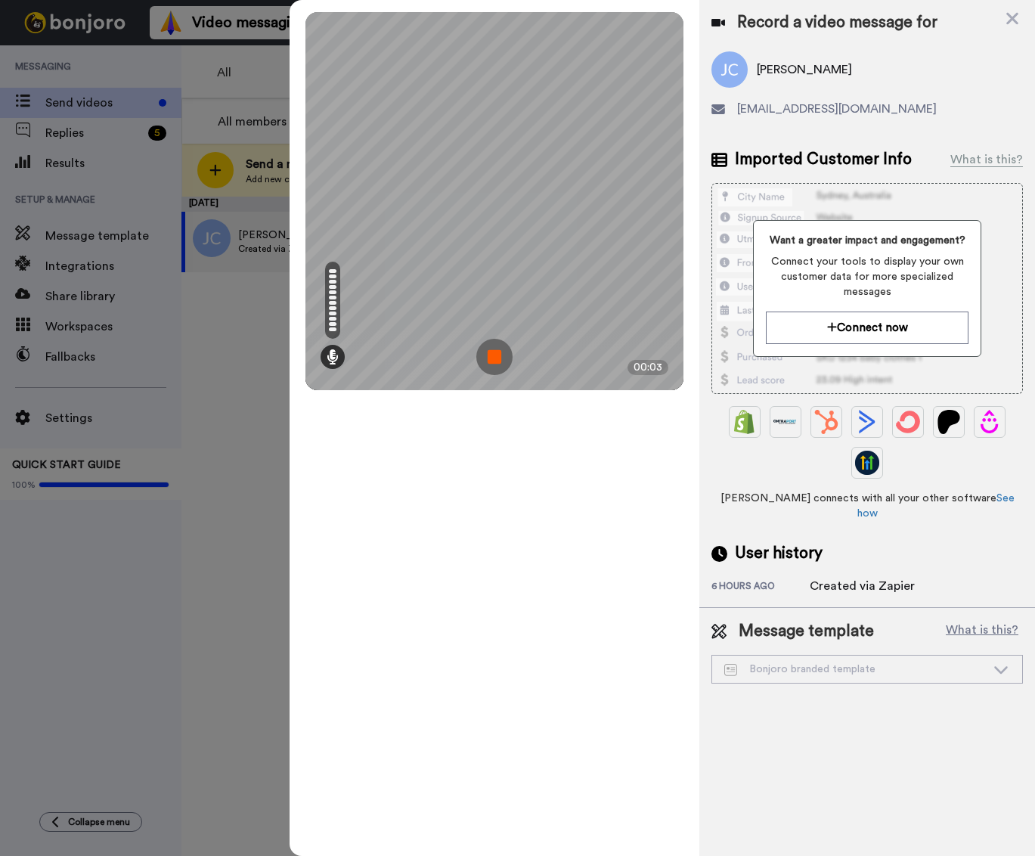
click at [500, 356] on img at bounding box center [494, 357] width 36 height 36
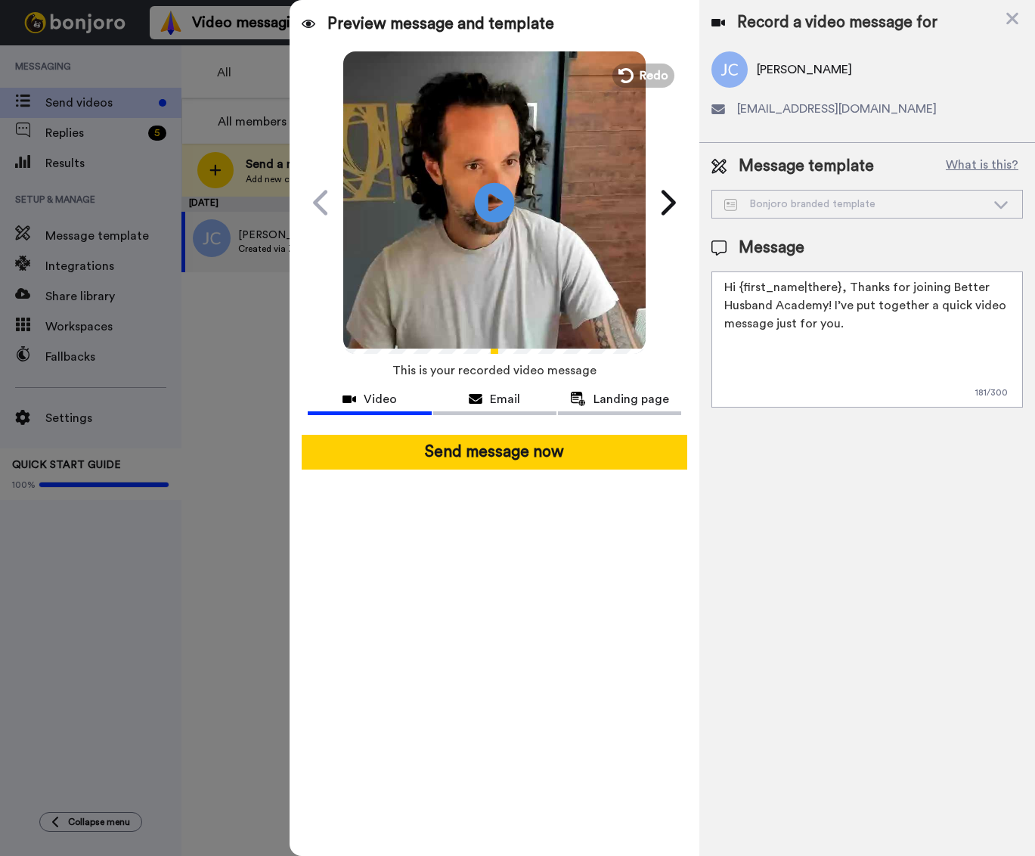
click at [503, 197] on icon at bounding box center [495, 202] width 40 height 40
click at [628, 75] on icon at bounding box center [624, 75] width 17 height 17
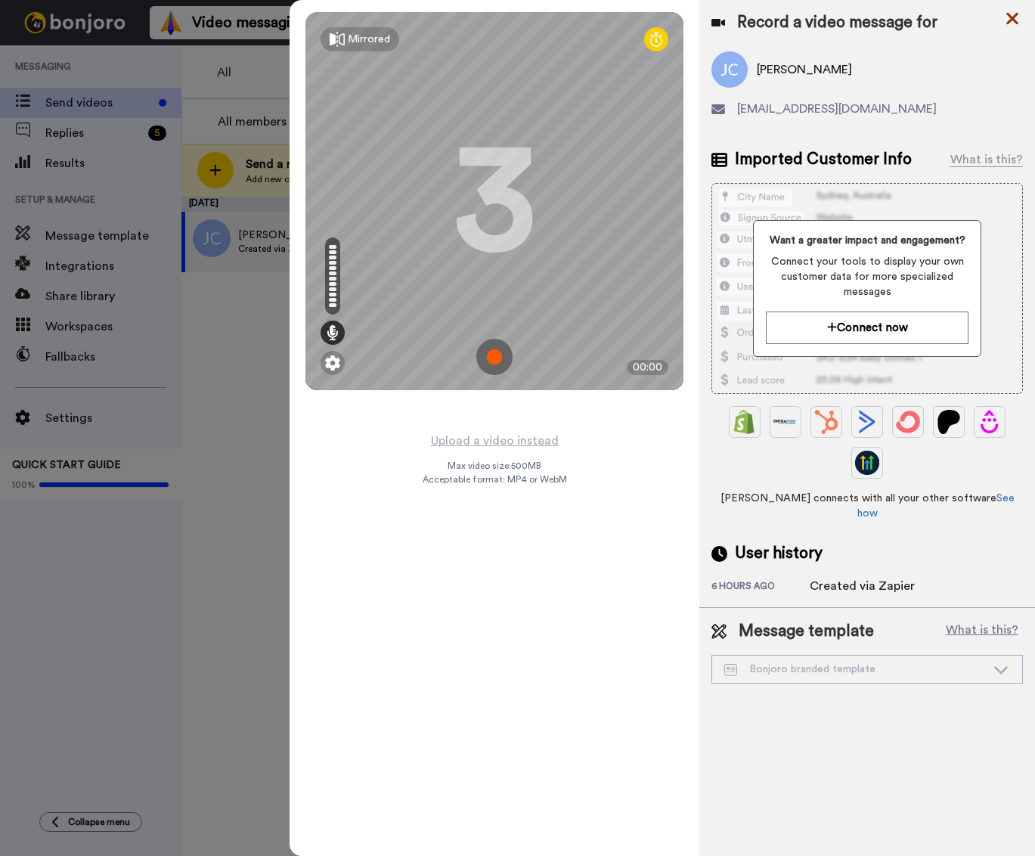
click at [1014, 18] on icon at bounding box center [1012, 19] width 12 height 12
click at [1014, 18] on button at bounding box center [994, 22] width 57 height 33
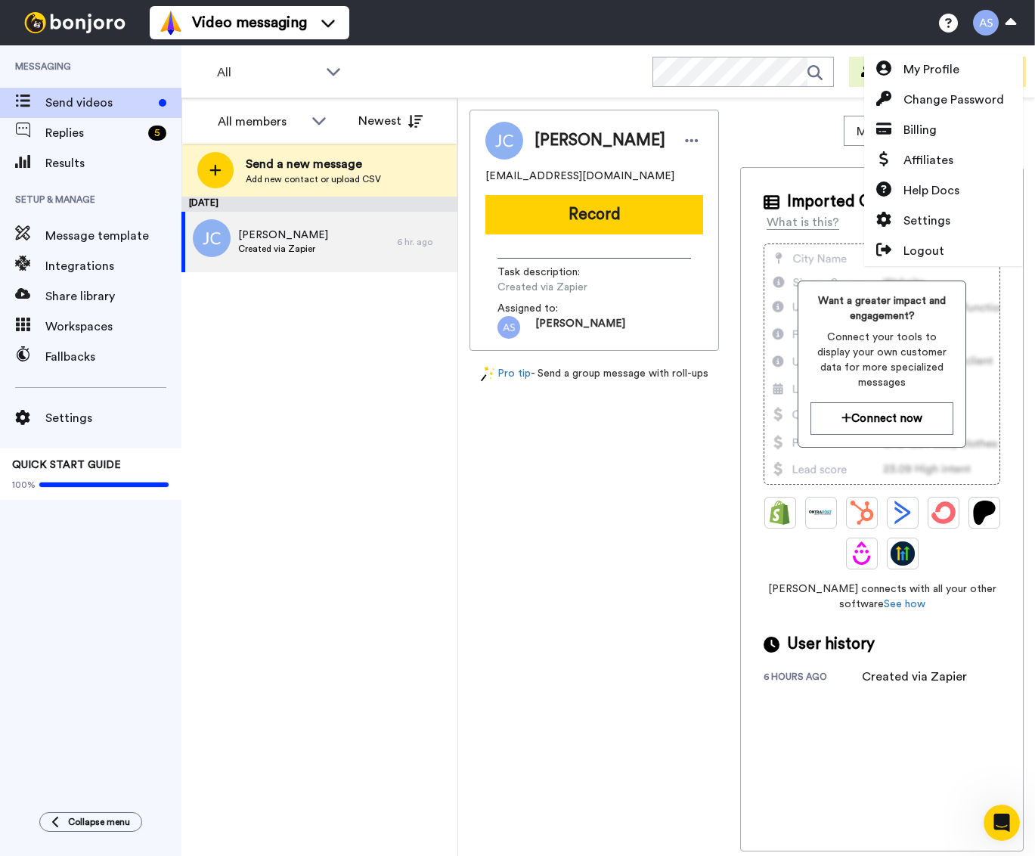
scroll to position [0, 0]
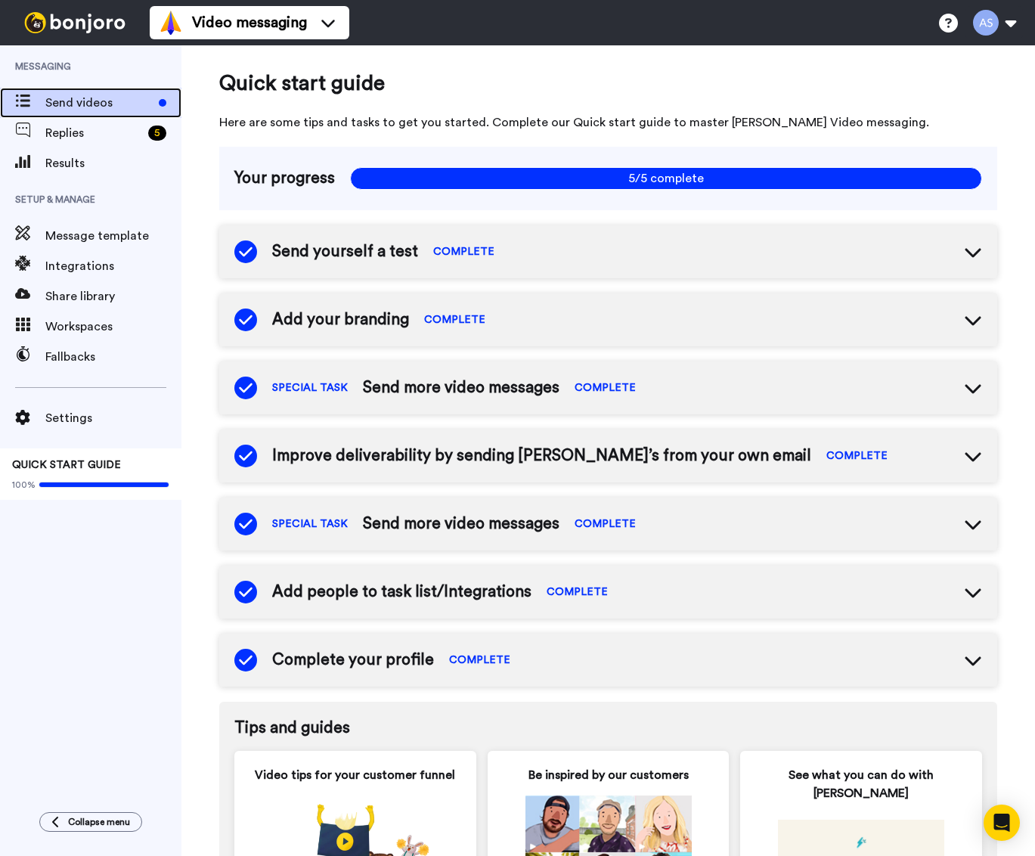
click at [95, 99] on span "Send videos" at bounding box center [98, 103] width 107 height 18
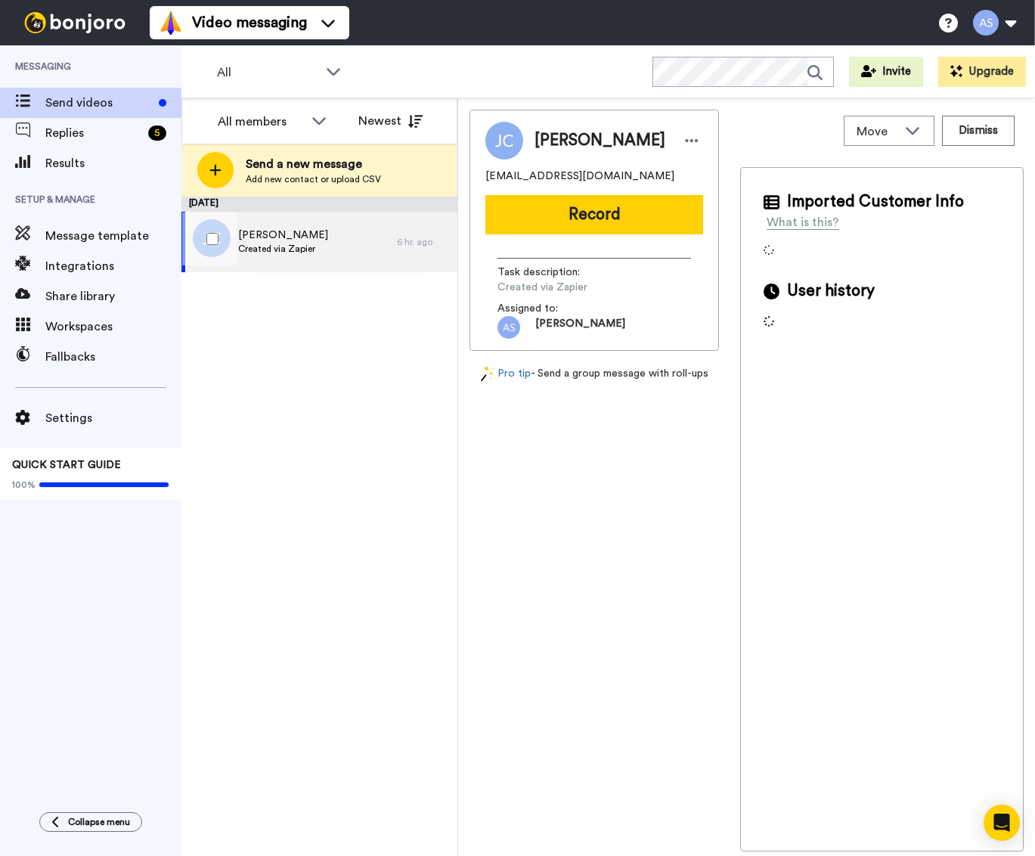
click at [312, 235] on span "James Colgan" at bounding box center [283, 235] width 90 height 15
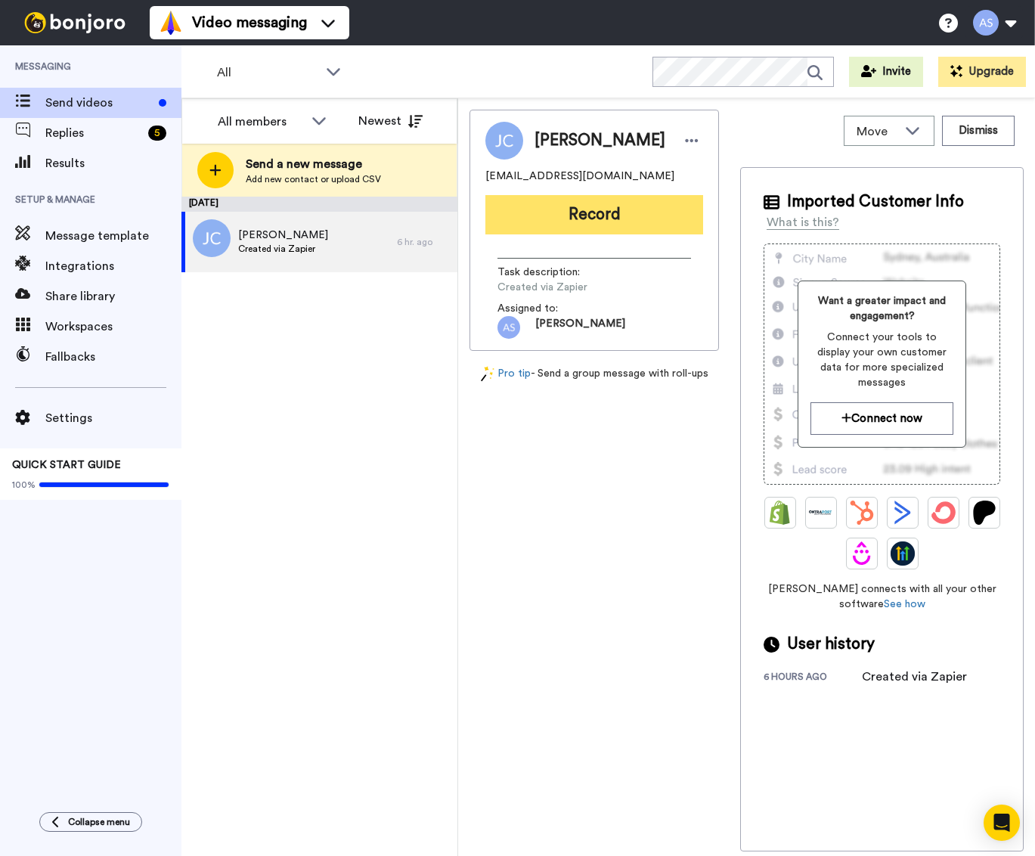
click at [563, 214] on button "Record" at bounding box center [594, 214] width 218 height 39
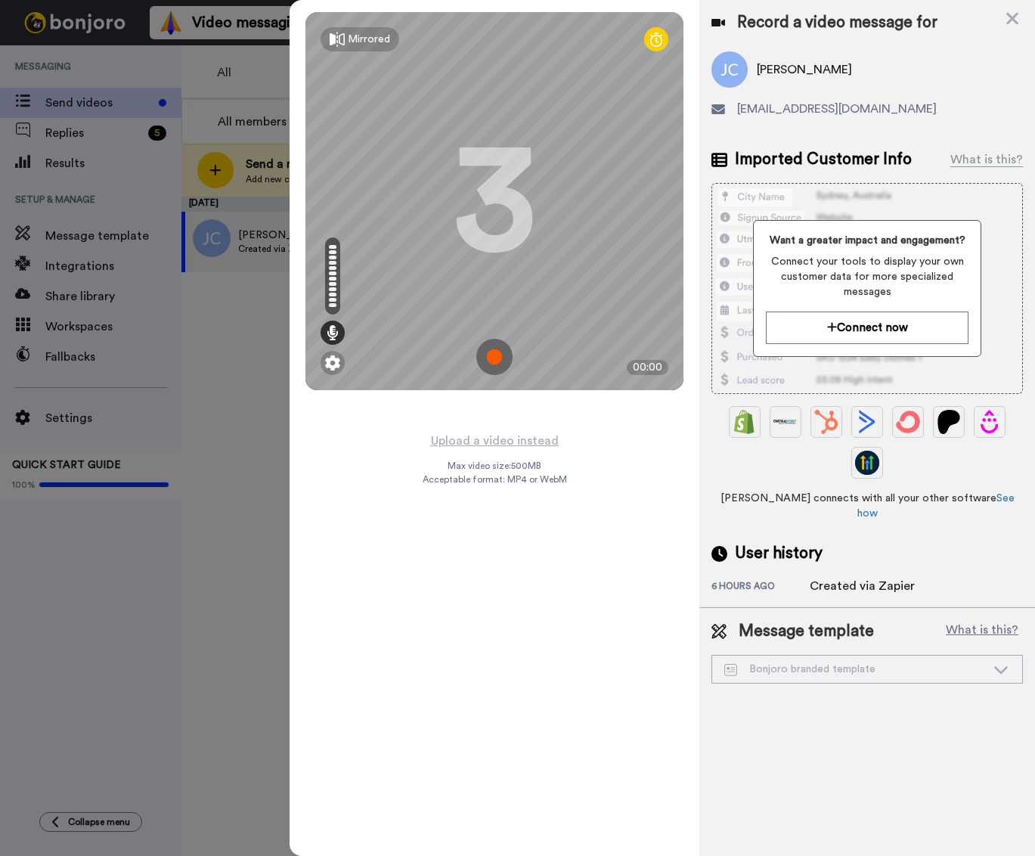
click at [487, 363] on img at bounding box center [494, 357] width 36 height 36
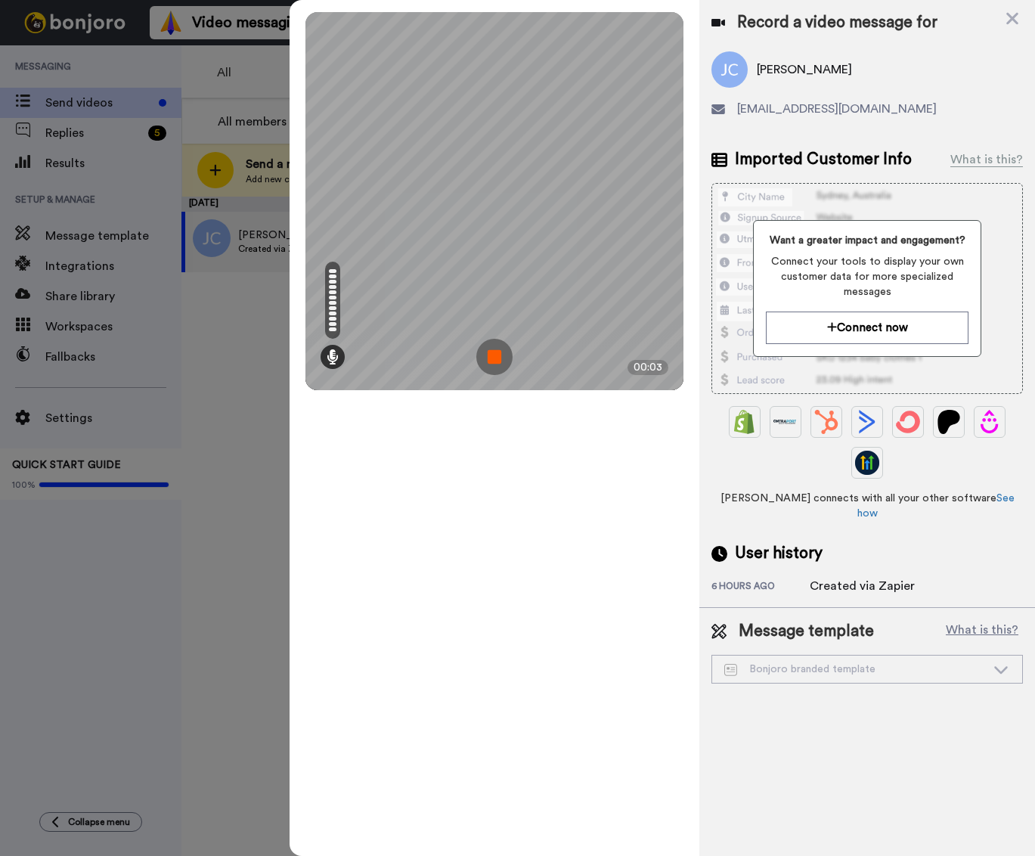
click at [500, 358] on img at bounding box center [494, 357] width 36 height 36
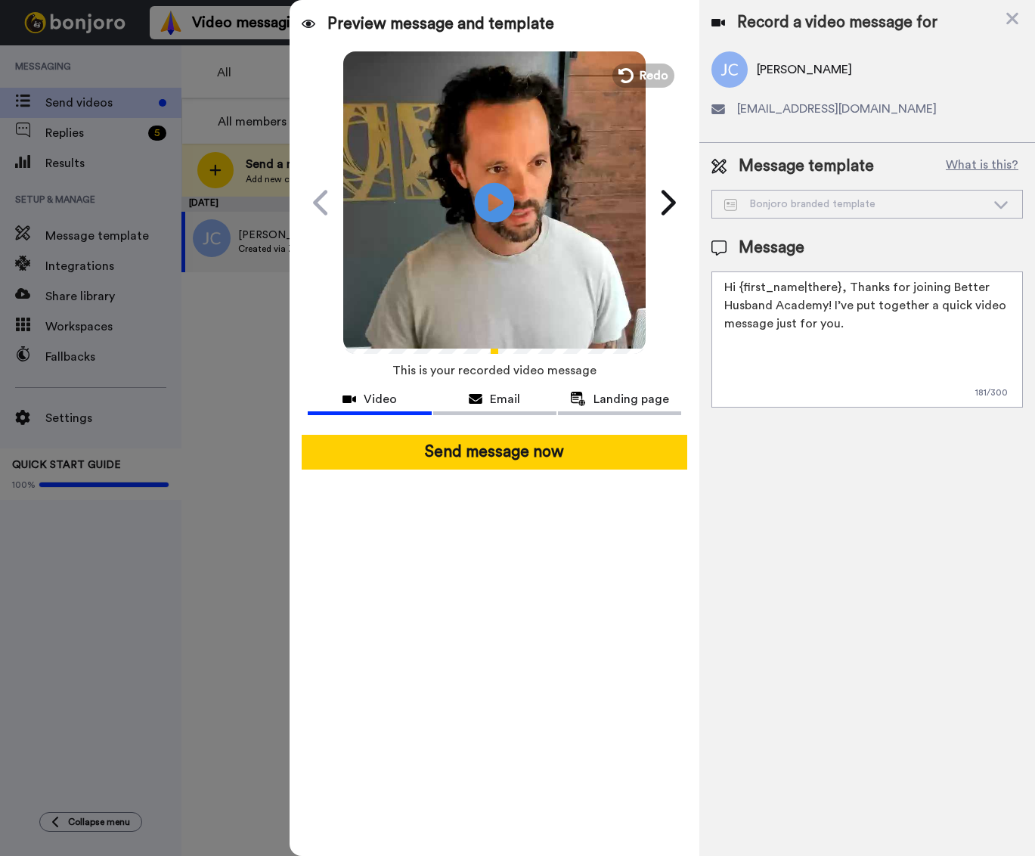
click at [501, 206] on icon at bounding box center [495, 202] width 40 height 40
click at [638, 79] on button "Redo" at bounding box center [643, 75] width 68 height 26
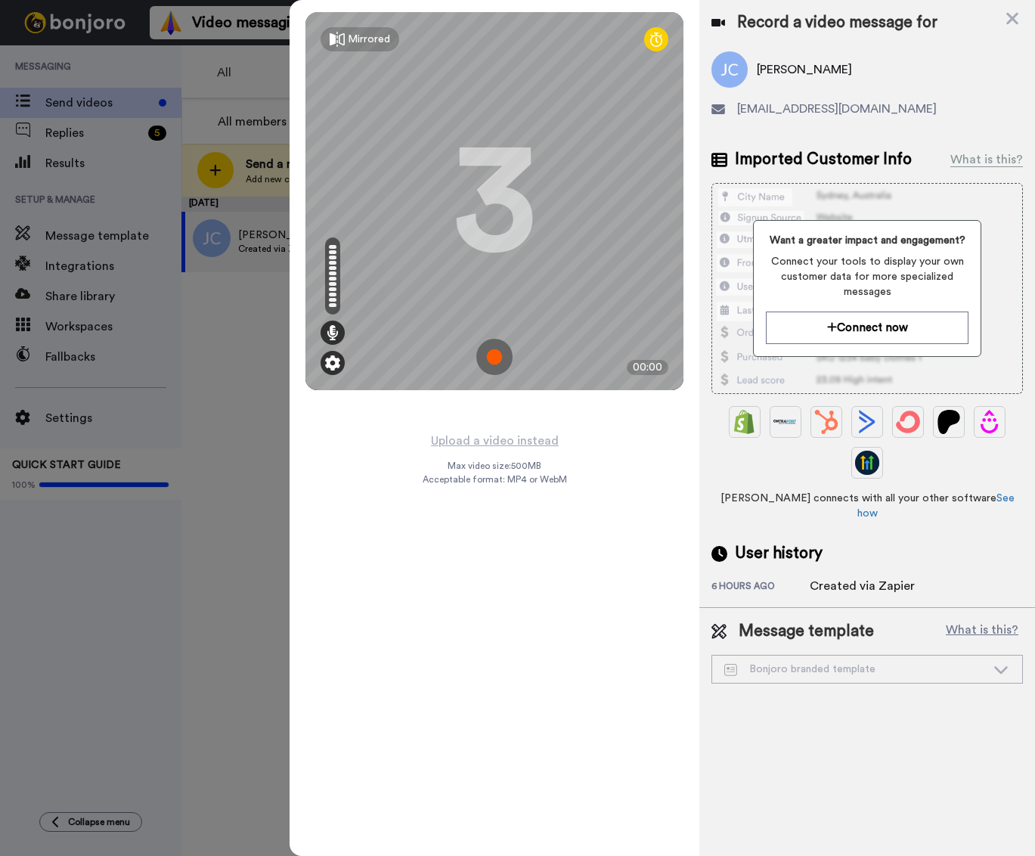
click at [327, 364] on img at bounding box center [332, 362] width 15 height 15
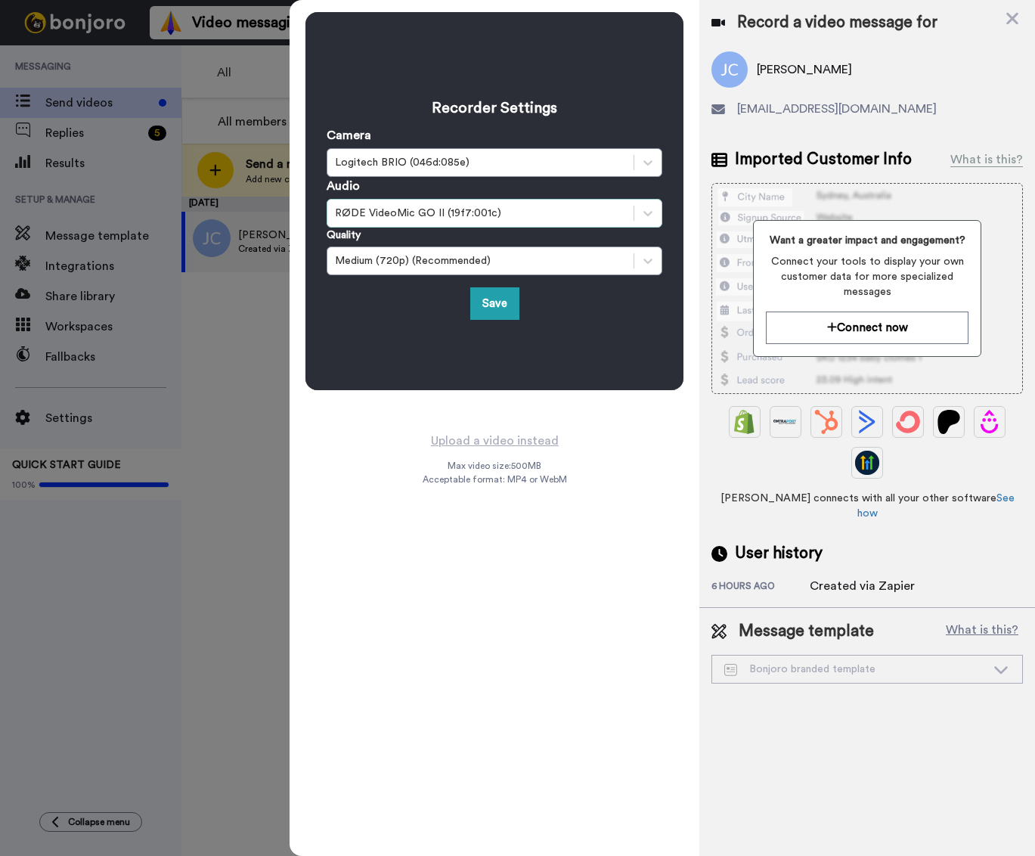
click at [411, 212] on div "RØDE VideoMic GO II (19f7:001c)" at bounding box center [480, 213] width 291 height 15
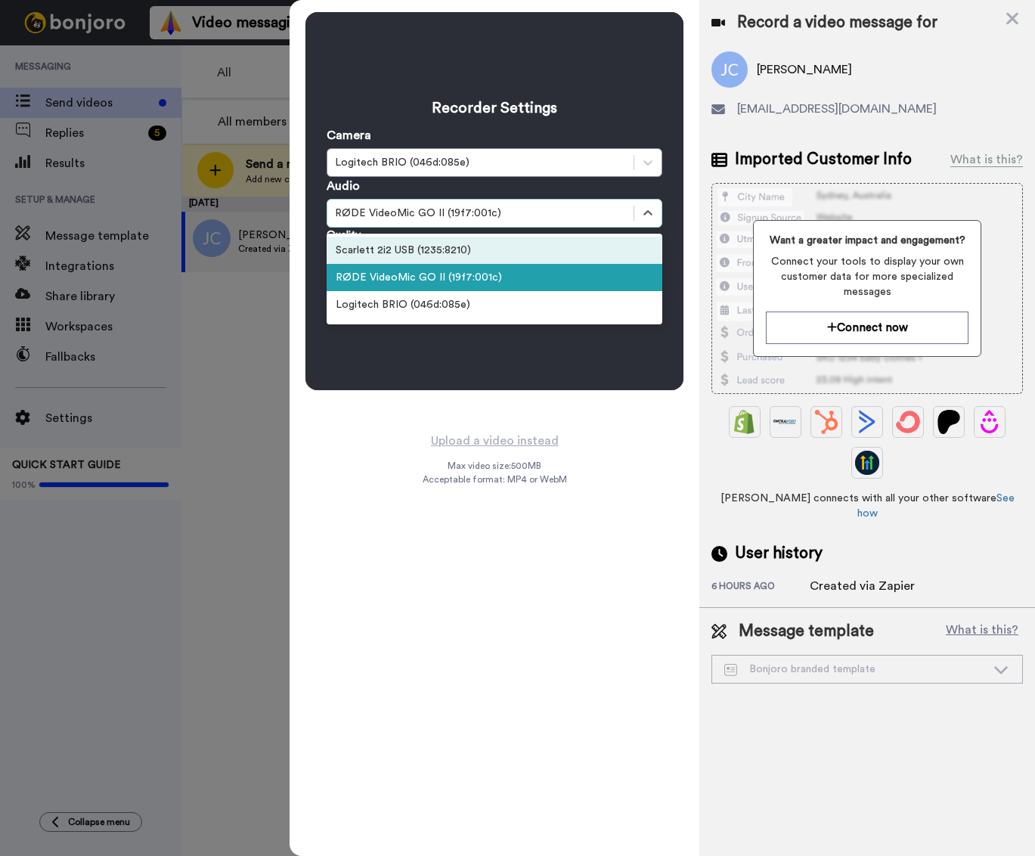
click at [417, 249] on div "Scarlett 2i2 USB (1235:8210)" at bounding box center [495, 250] width 336 height 27
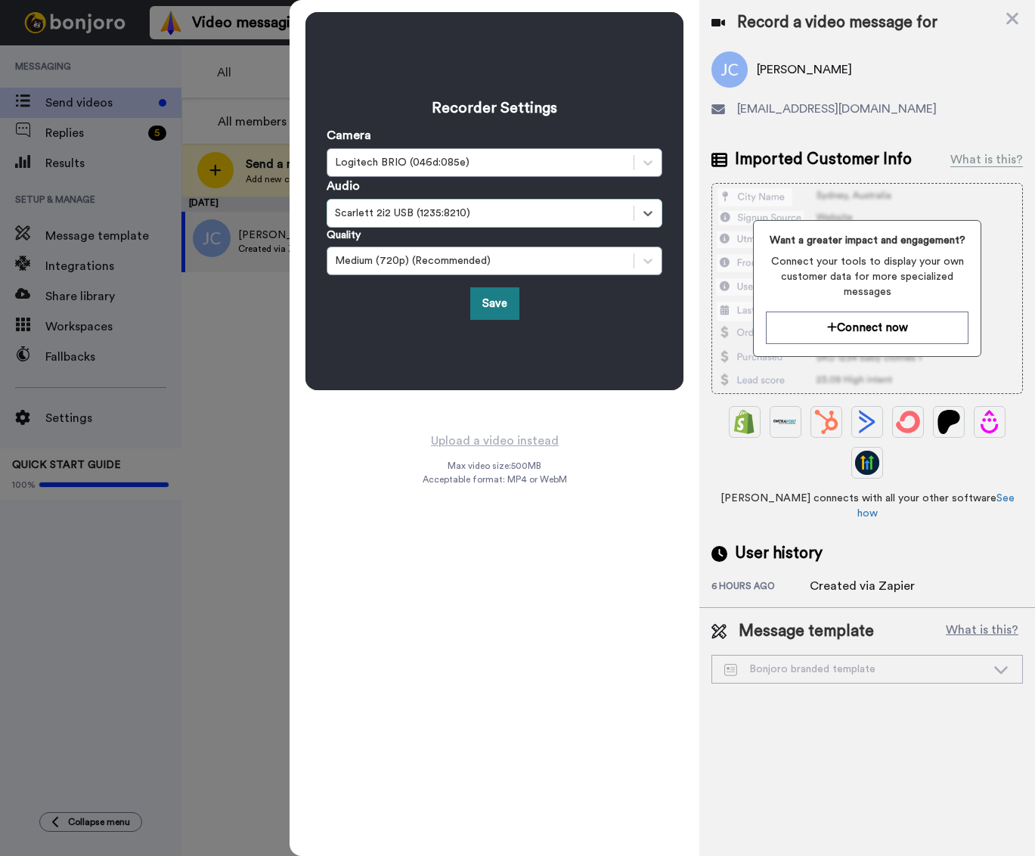
click at [483, 297] on button "Save" at bounding box center [494, 303] width 49 height 33
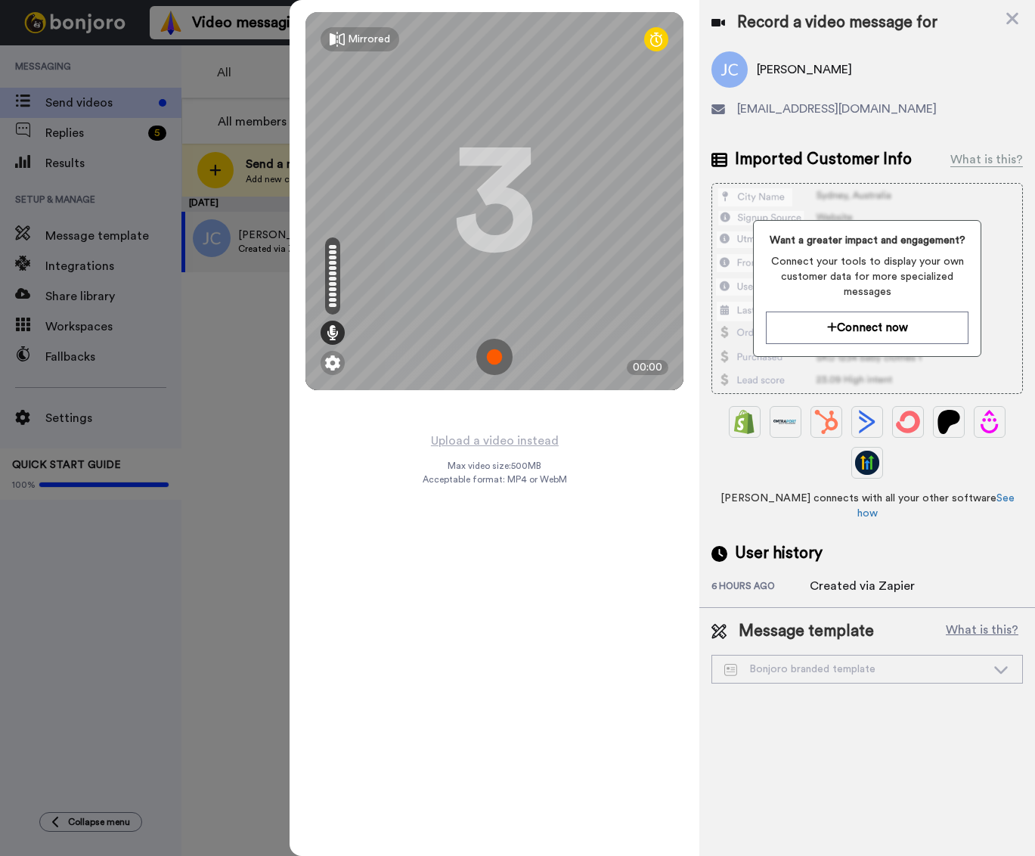
click at [495, 354] on img at bounding box center [494, 357] width 36 height 36
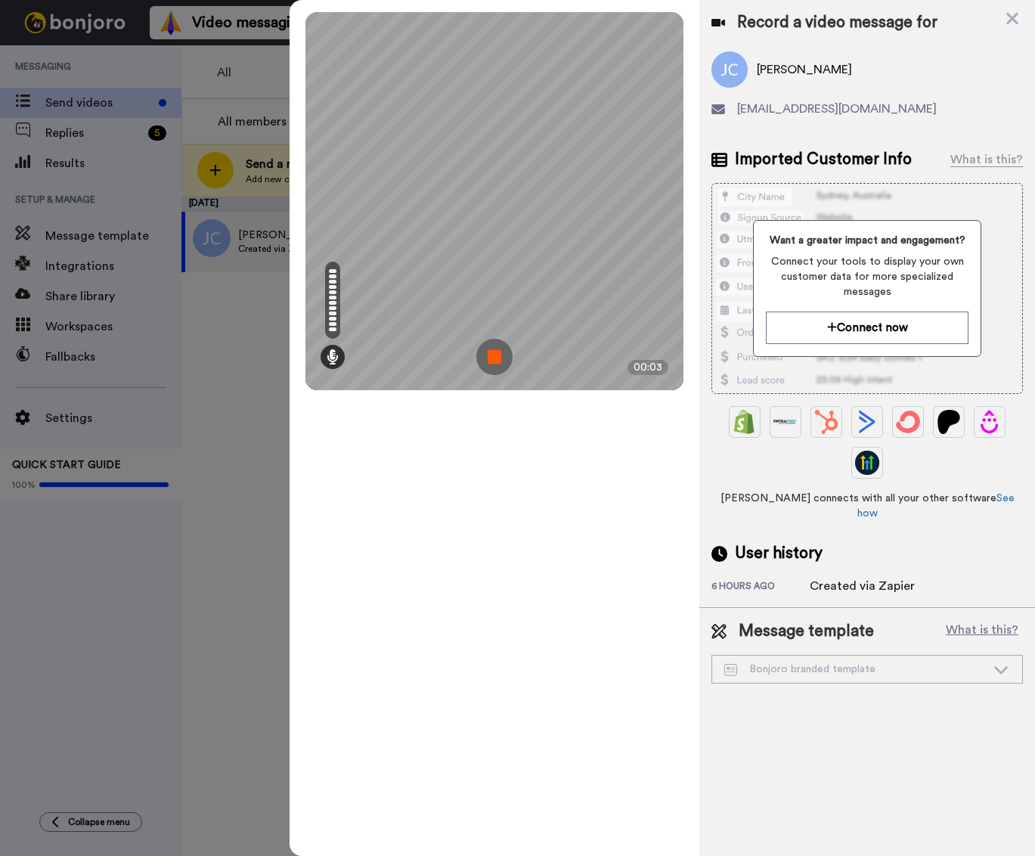
click at [495, 354] on img at bounding box center [494, 357] width 36 height 36
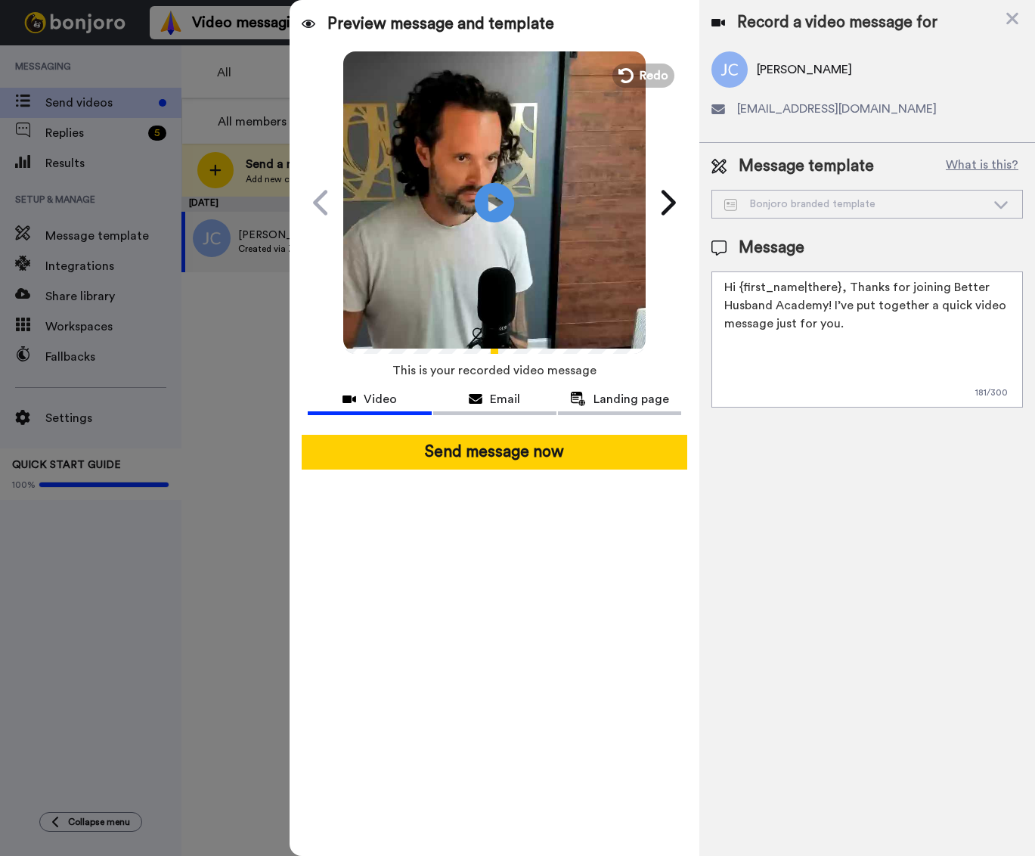
click at [486, 196] on icon at bounding box center [495, 202] width 40 height 40
click at [1014, 17] on icon at bounding box center [1012, 19] width 12 height 12
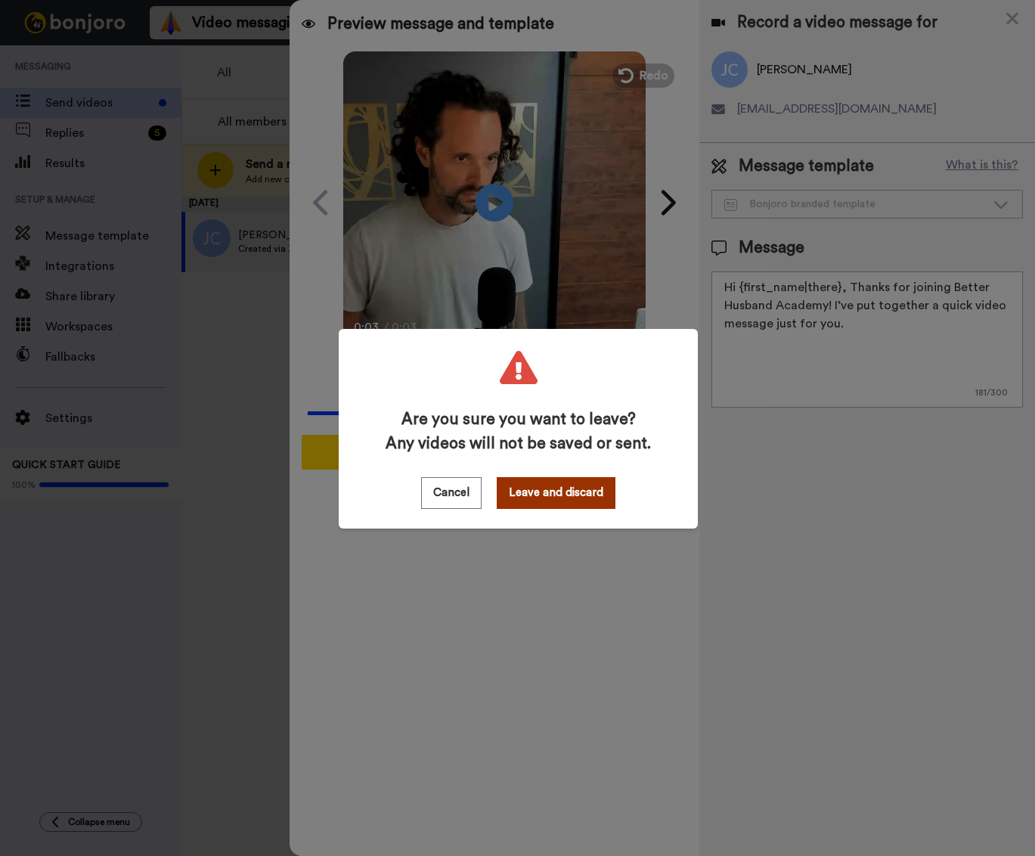
click at [579, 497] on button "Leave and discard" at bounding box center [556, 493] width 119 height 32
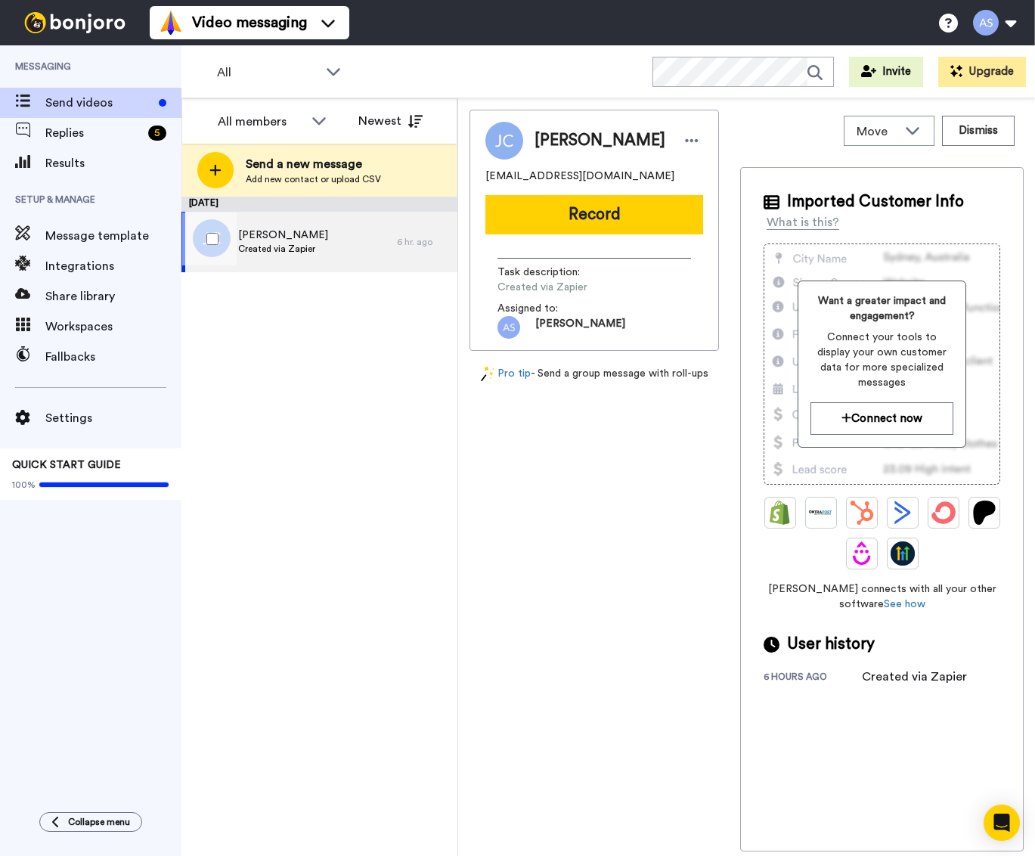
click at [310, 240] on span "[PERSON_NAME]" at bounding box center [283, 235] width 90 height 15
click at [287, 238] on span "[PERSON_NAME]" at bounding box center [283, 235] width 90 height 15
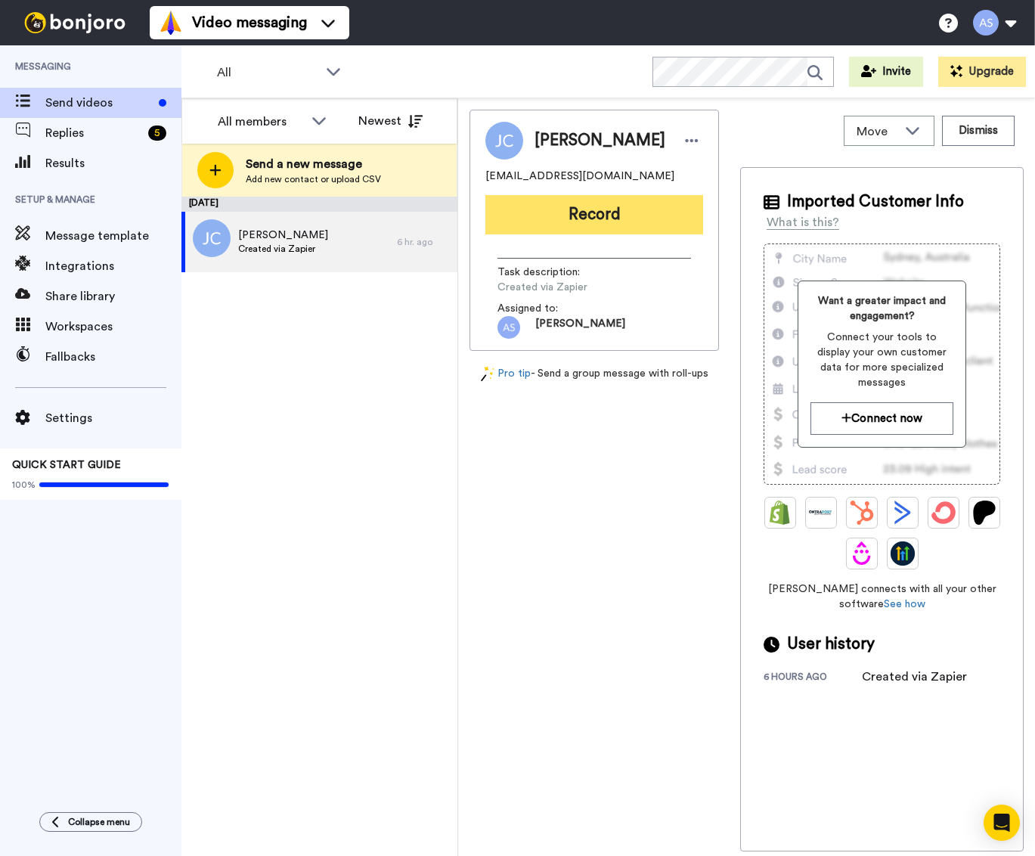
click at [562, 225] on button "Record" at bounding box center [594, 214] width 218 height 39
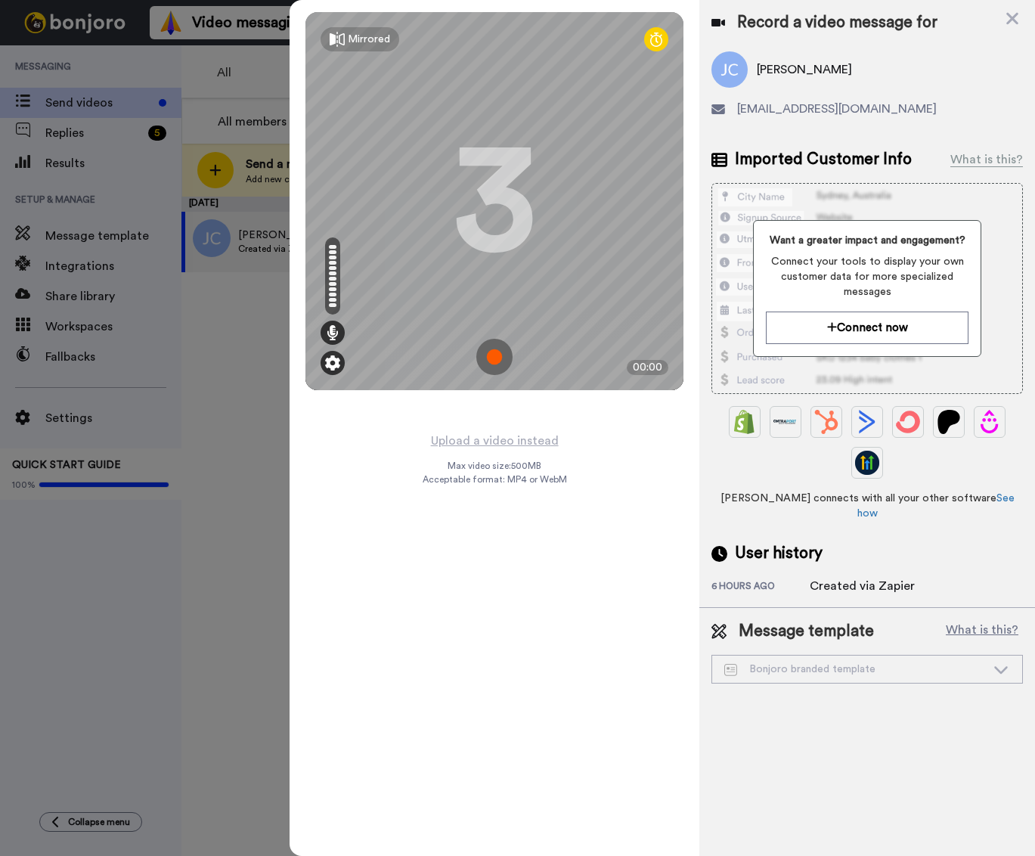
click at [339, 364] on img at bounding box center [332, 362] width 15 height 15
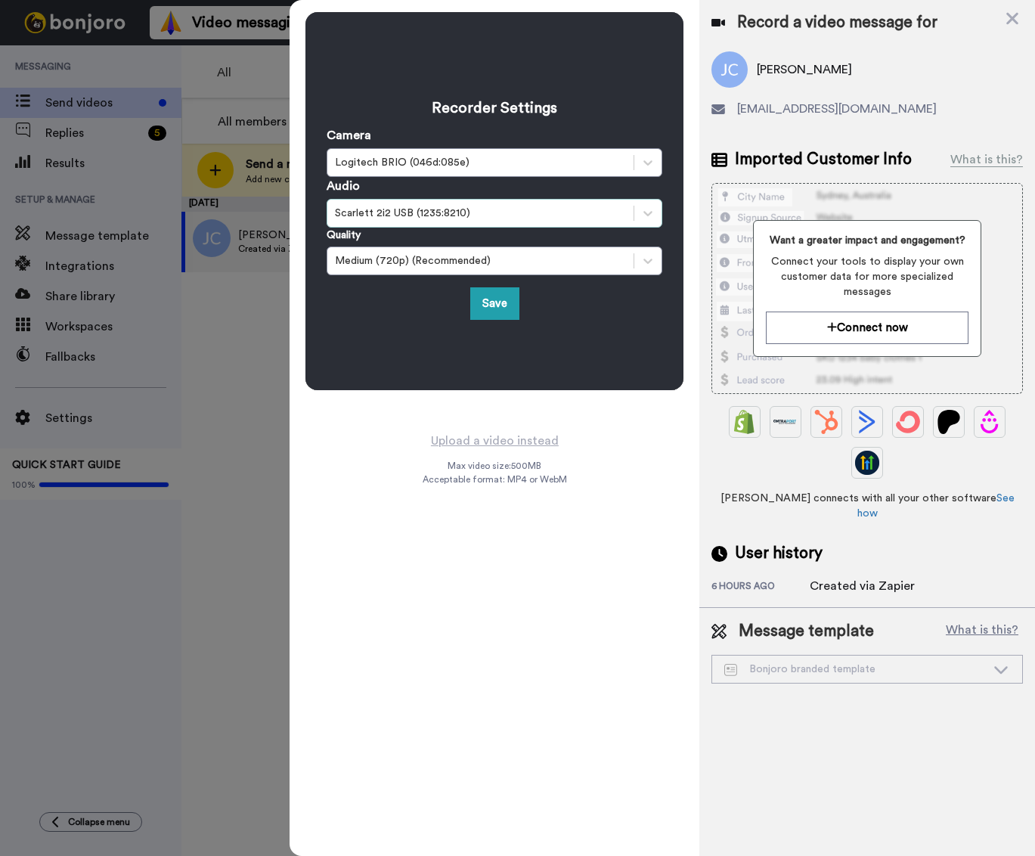
click at [459, 212] on div "Scarlett 2i2 USB (1235:8210)" at bounding box center [480, 213] width 291 height 15
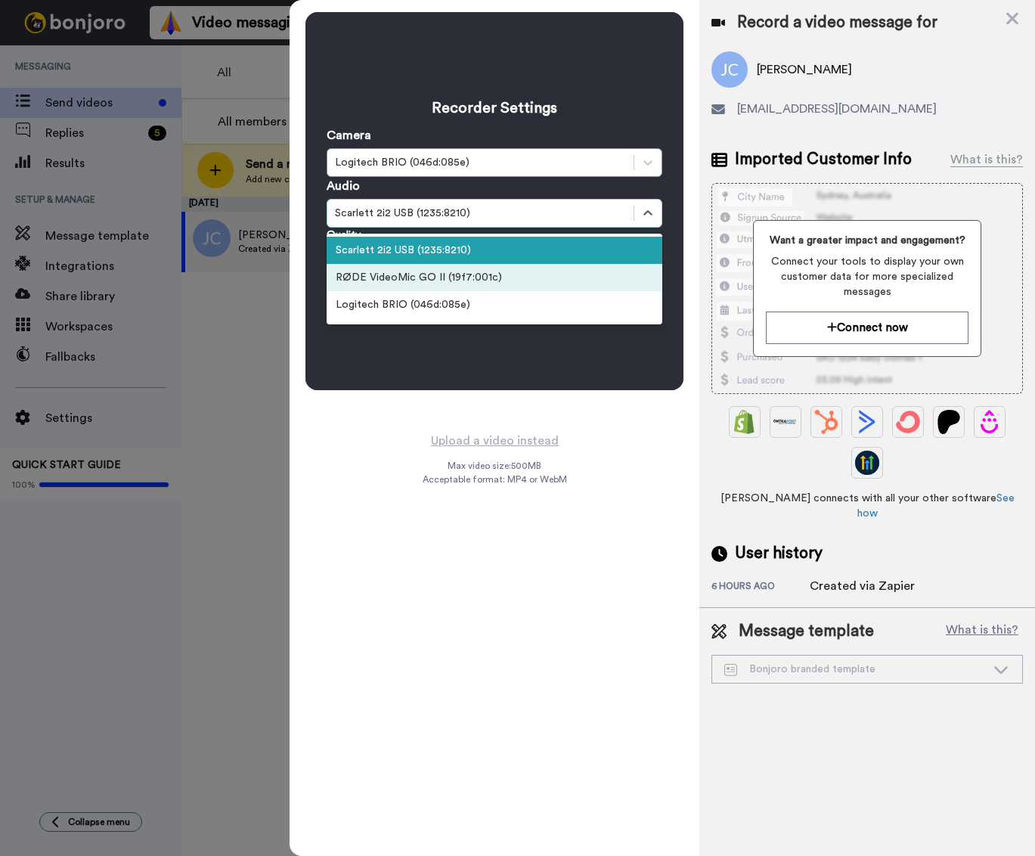
click at [440, 271] on div "RØDE VideoMic GO II (19f7:001c)" at bounding box center [495, 277] width 336 height 27
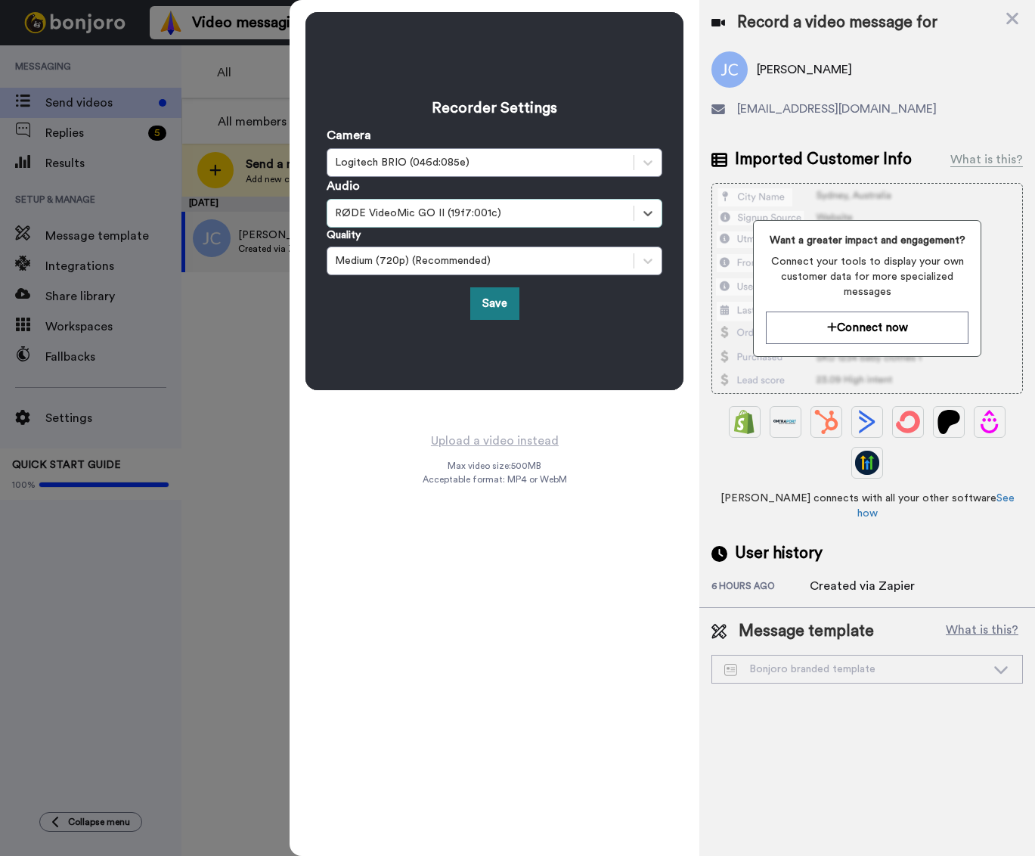
click at [494, 309] on button "Save" at bounding box center [494, 303] width 49 height 33
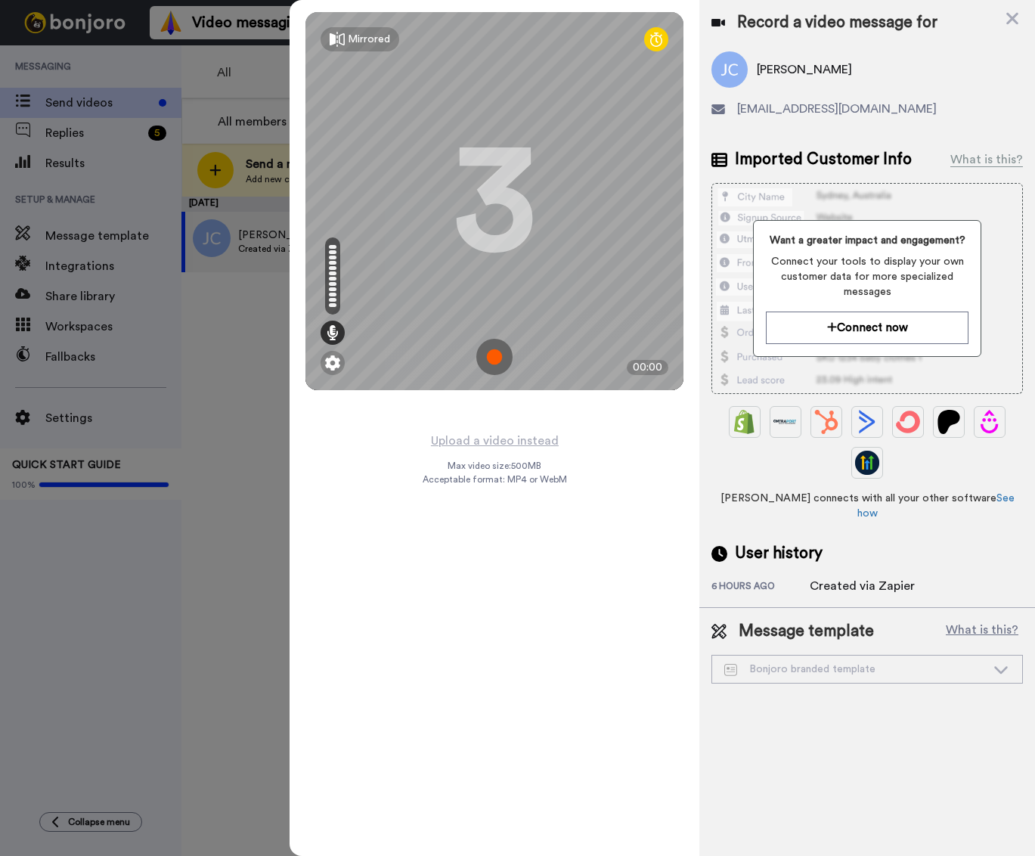
click at [493, 359] on img at bounding box center [494, 357] width 36 height 36
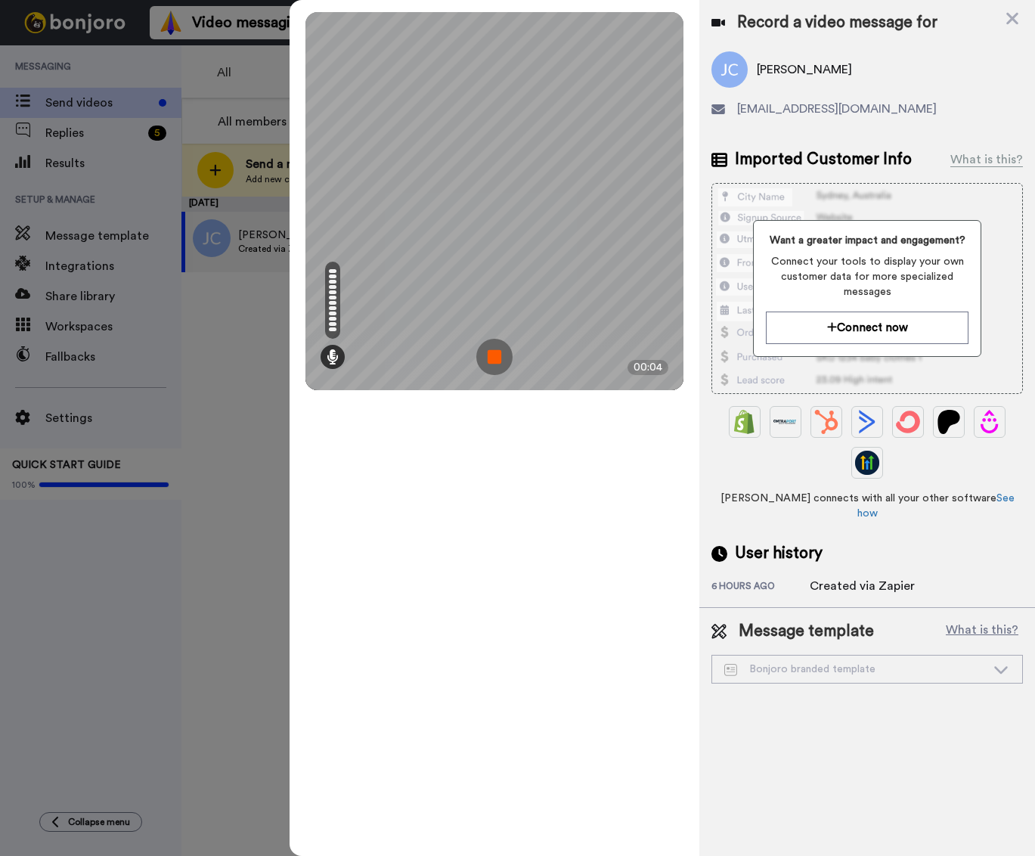
click at [492, 353] on img at bounding box center [494, 357] width 36 height 36
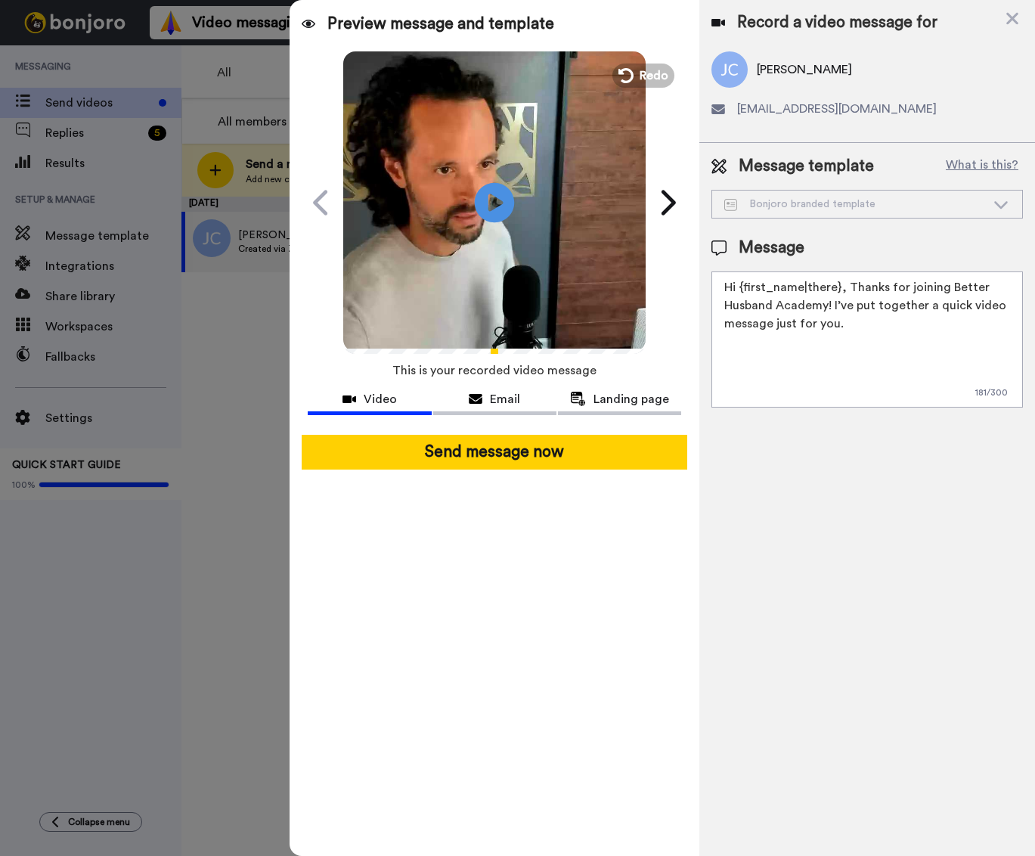
click at [513, 194] on icon "Play/Pause" at bounding box center [495, 202] width 40 height 72
click at [1013, 17] on icon at bounding box center [1012, 19] width 12 height 12
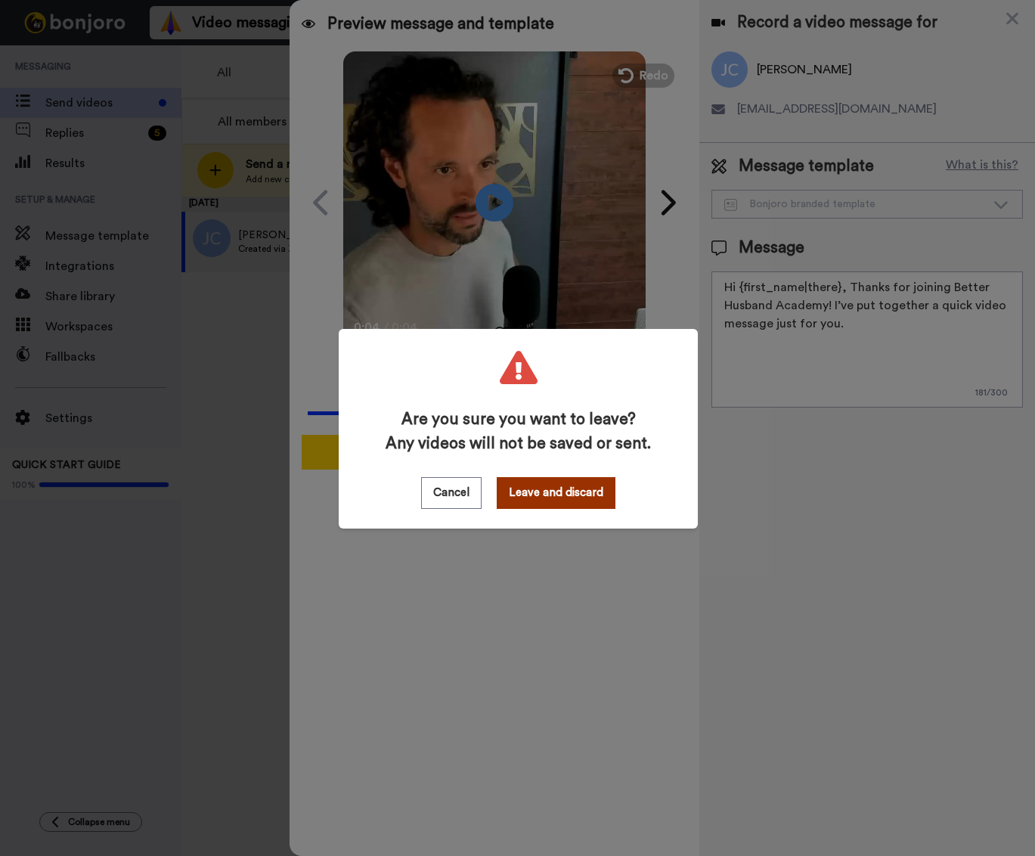
click at [548, 498] on button "Leave and discard" at bounding box center [556, 493] width 119 height 32
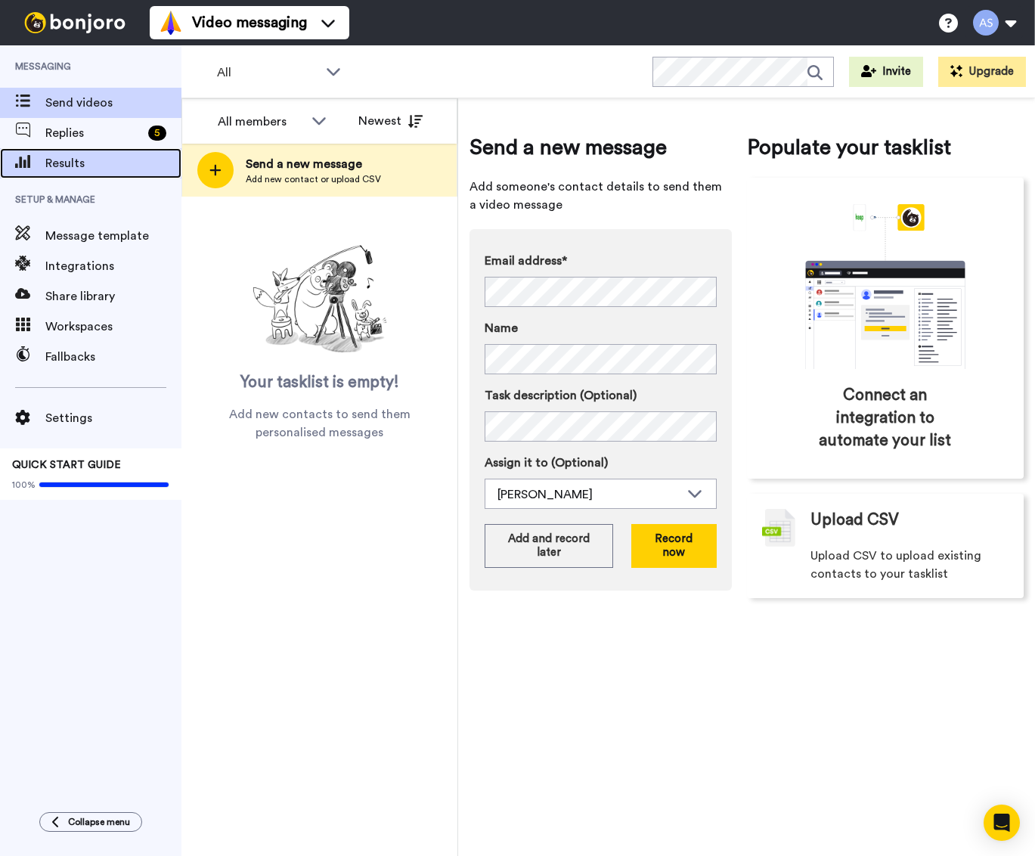
click at [93, 163] on span "Results" at bounding box center [113, 163] width 136 height 18
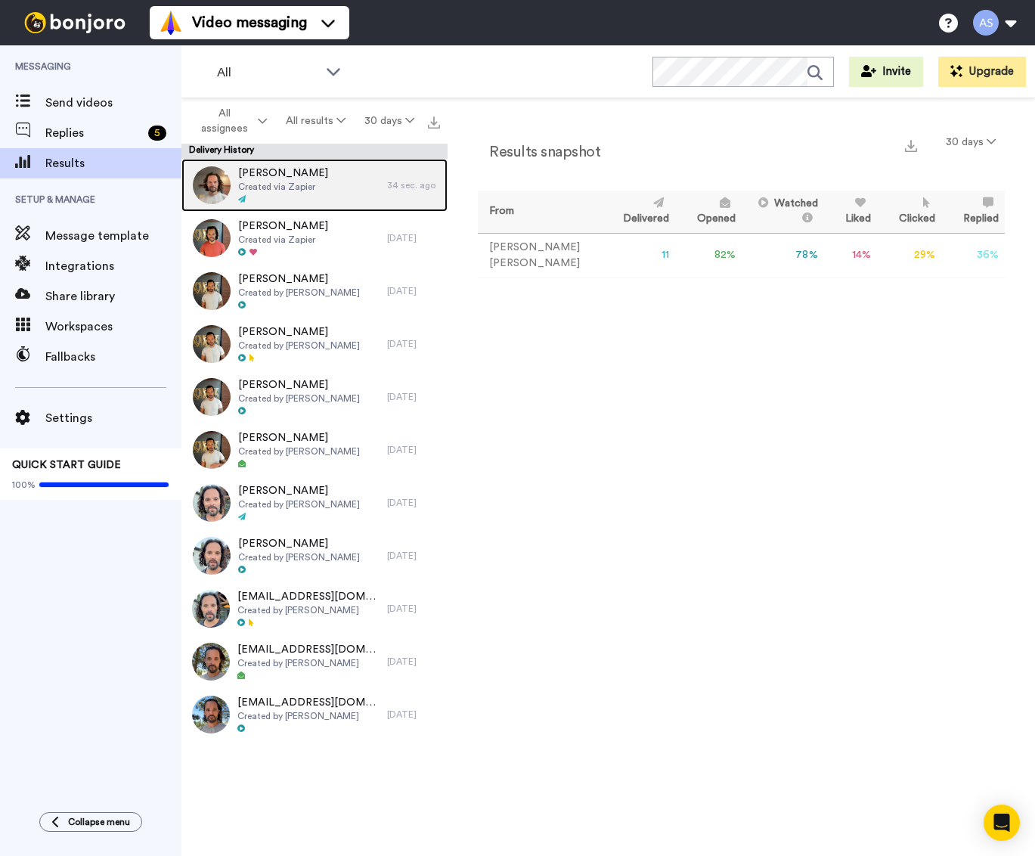
click at [279, 181] on span "Created via Zapier" at bounding box center [283, 187] width 90 height 12
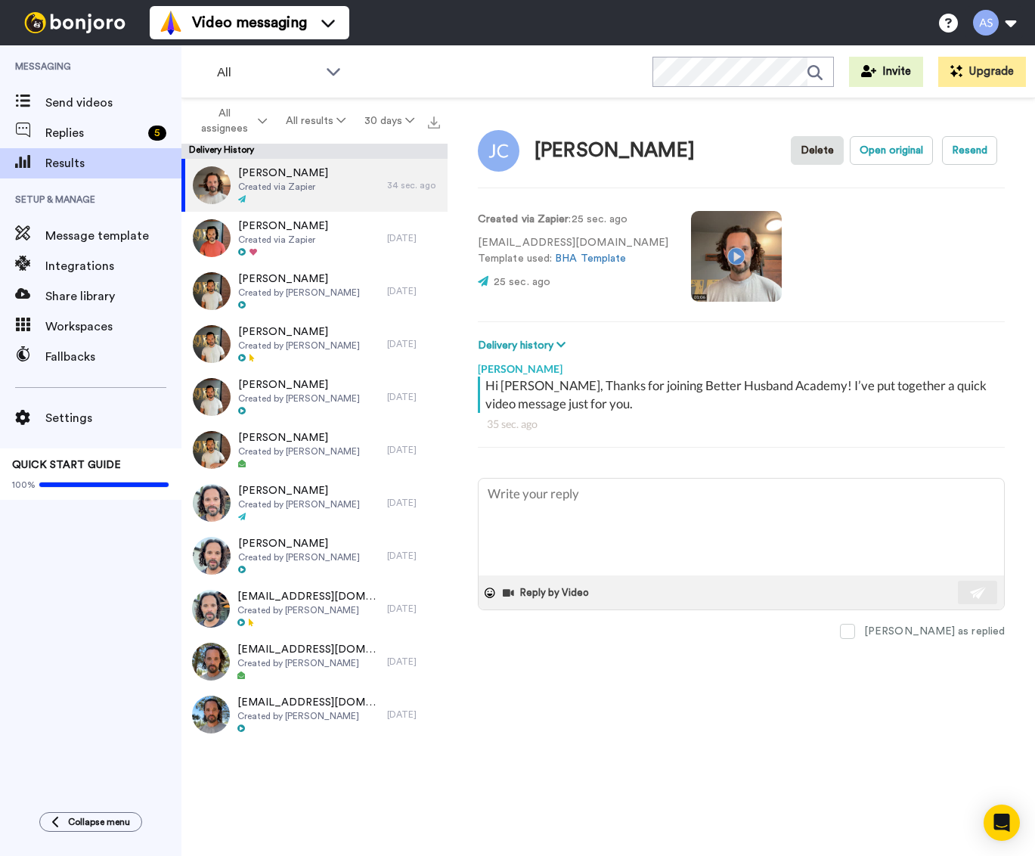
click at [701, 258] on video at bounding box center [736, 256] width 91 height 91
